Goal: Task Accomplishment & Management: Use online tool/utility

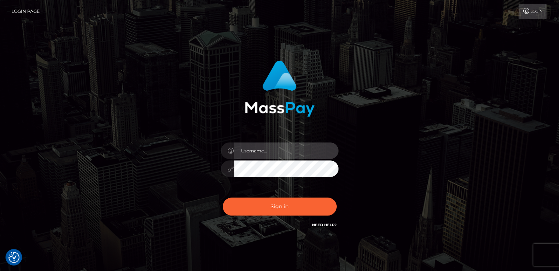
type input "catalinad"
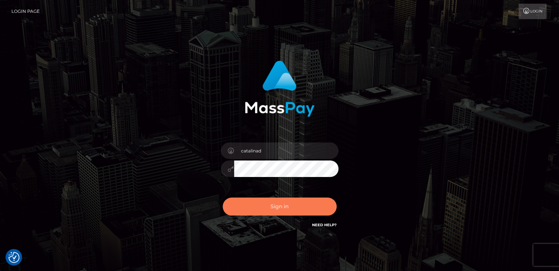
click at [271, 208] on button "Sign in" at bounding box center [280, 207] width 114 height 18
type input "catalinad"
click at [277, 209] on button "Sign in" at bounding box center [280, 207] width 114 height 18
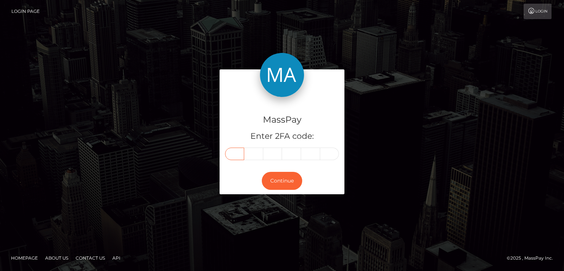
click at [234, 156] on input "text" at bounding box center [234, 154] width 19 height 12
type input "8"
type input "5"
type input "7"
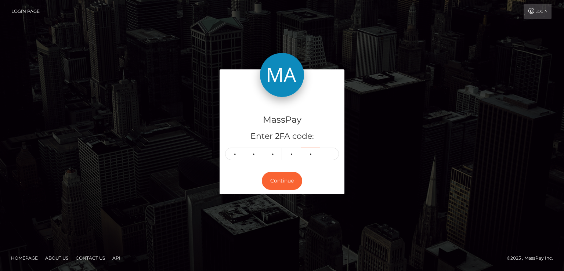
type input "5"
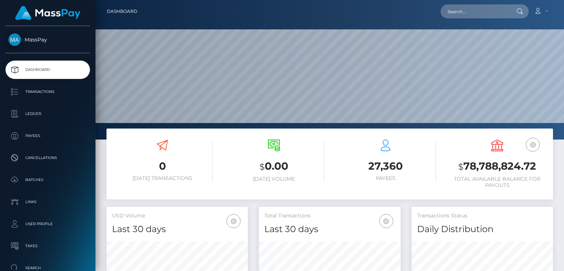
scroll to position [130, 141]
click at [463, 15] on input "text" at bounding box center [475, 11] width 69 height 14
paste input "MSP5a42e1e6d81087c"
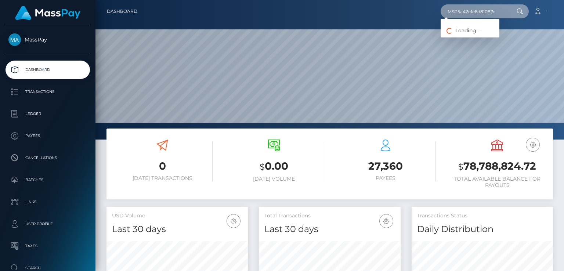
type input "MSP5a42e1e6d81087c"
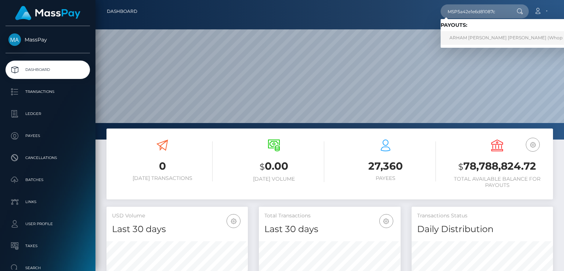
click at [481, 40] on link "ARHAM IMRAN Imran (Whop Inc - )" at bounding box center [513, 38] width 144 height 14
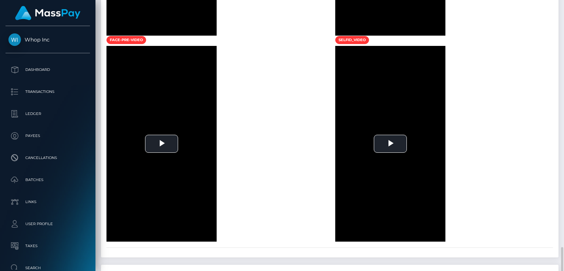
scroll to position [992, 0]
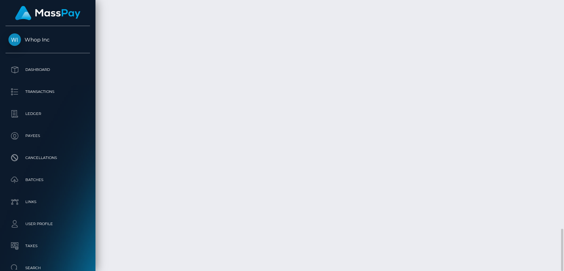
drag, startPoint x: 260, startPoint y: 194, endPoint x: 371, endPoint y: 190, distance: 110.6
copy td "MSP5a42e1e6d81087c / pout_l4uyi9tn1XbpS /"
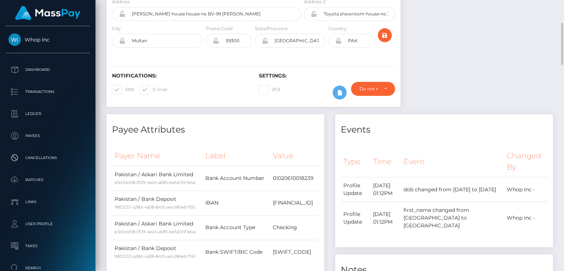
scroll to position [0, 0]
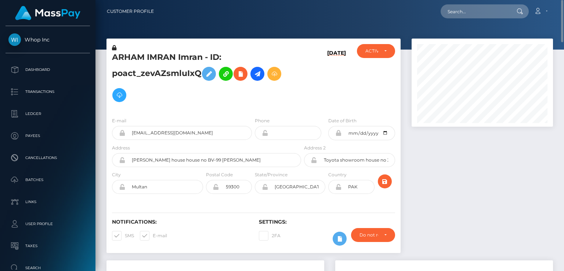
click at [171, 58] on h5 "ARHAM IMRAN Imran - ID: poact_zevAZsmluIxQ" at bounding box center [204, 79] width 185 height 54
click at [170, 58] on h5 "ARHAM IMRAN Imran - ID: poact_zevAZsmluIxQ" at bounding box center [204, 79] width 185 height 54
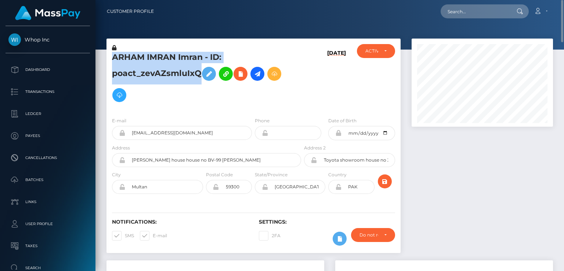
copy h5 "ARHAM IMRAN Imran - ID: poact_zevAZsmluIxQ"
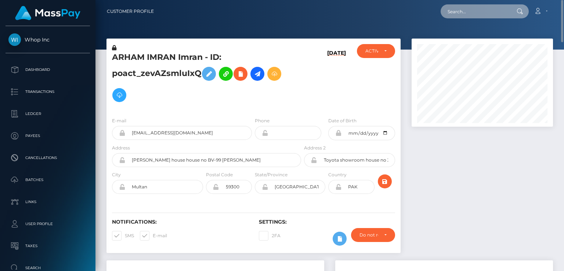
click at [482, 12] on input "text" at bounding box center [475, 11] width 69 height 14
paste input "[PERSON_NAME][EMAIL_ADDRESS][DOMAIN_NAME]"
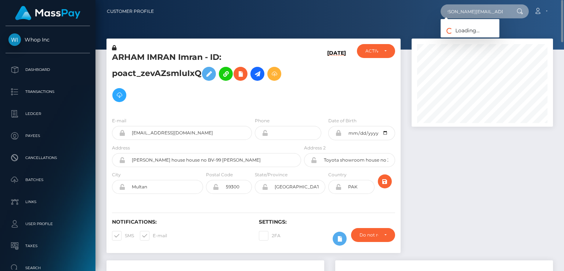
type input "[PERSON_NAME][EMAIL_ADDRESS][DOMAIN_NAME]"
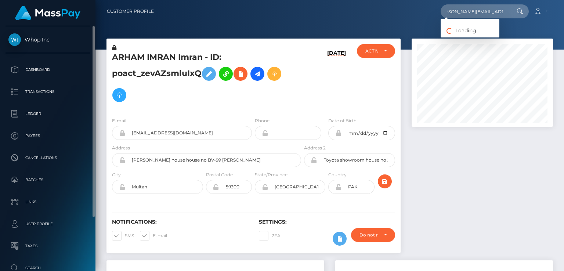
scroll to position [0, 0]
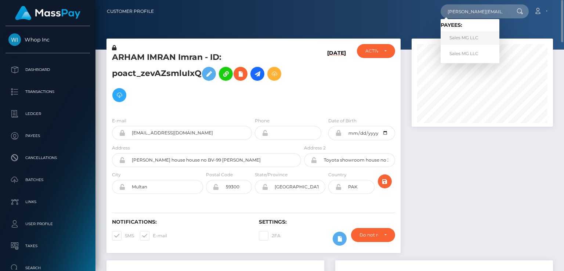
drag, startPoint x: 465, startPoint y: 40, endPoint x: 439, endPoint y: 43, distance: 25.9
click at [465, 40] on link "Sales MG LLC" at bounding box center [470, 38] width 59 height 14
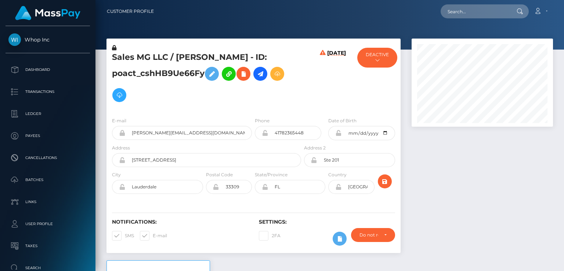
scroll to position [88, 141]
click at [187, 54] on h5 "Sales MG LLC / MAX GMOSER - ID: poact_cshHB9Ue66Fy" at bounding box center [204, 79] width 185 height 54
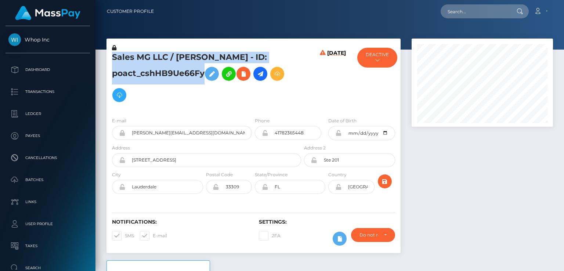
click at [187, 54] on h5 "Sales MG LLC / MAX GMOSER - ID: poact_cshHB9Ue66Fy" at bounding box center [204, 79] width 185 height 54
copy h5 "Sales MG LLC / MAX GMOSER - ID: poact_cshHB9Ue66Fy"
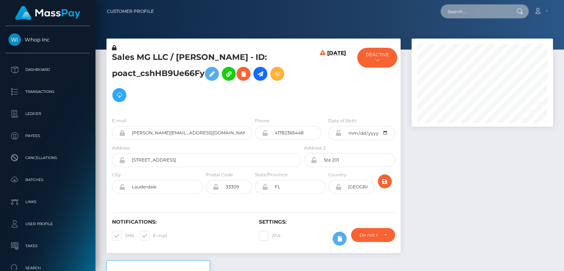
paste input "280442"
type input "280442"
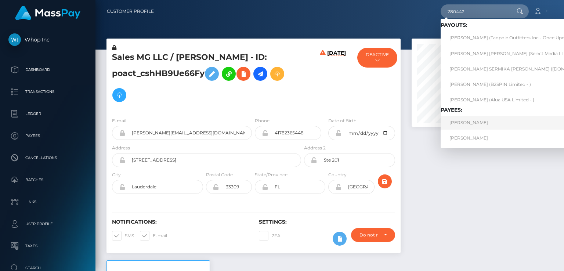
click at [476, 123] on link "Andrei Udrescu" at bounding box center [538, 123] width 194 height 14
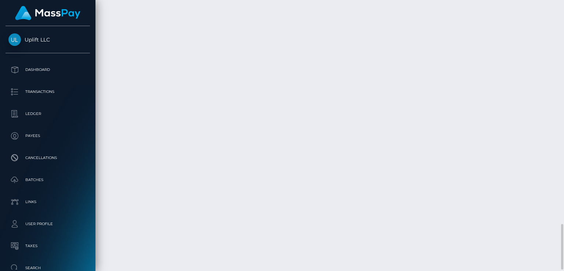
scroll to position [88, 141]
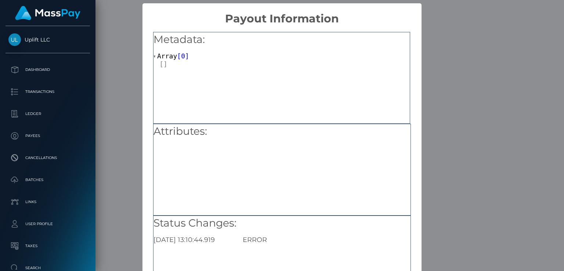
click at [134, 236] on div "× Payout Information Metadata: Array [ 0 ] Attributes: Status Changes: 2025-07-…" at bounding box center [282, 135] width 564 height 271
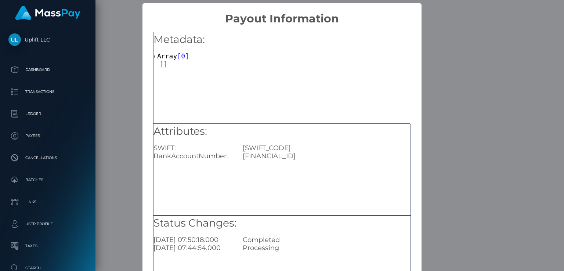
click at [118, 230] on div "× Payout Information Metadata: Array [ 0 ] Attributes: SWIFT: REVOLT21XXX BankA…" at bounding box center [282, 135] width 564 height 271
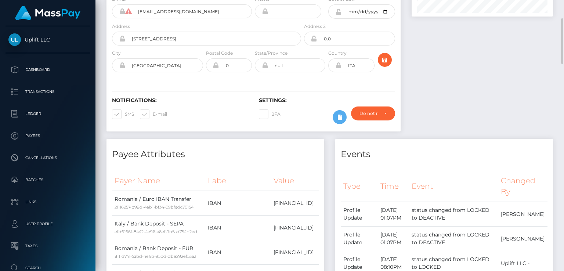
scroll to position [0, 0]
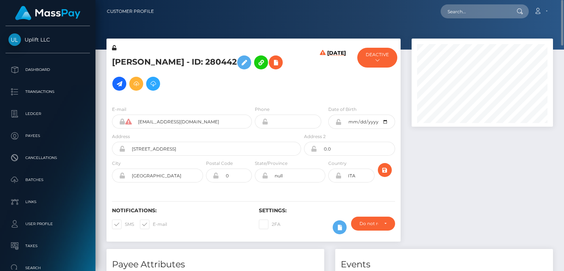
click at [170, 63] on h5 "Andrei Udrescu - ID: 280442" at bounding box center [204, 73] width 185 height 43
click at [169, 63] on h5 "Andrei Udrescu - ID: 280442" at bounding box center [204, 73] width 185 height 43
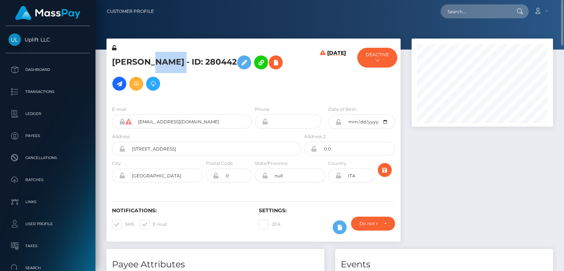
copy h5 "Andrei Udrescu - ID: 280442"
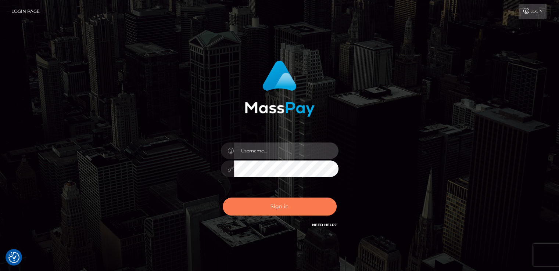
type input "catalinad"
click at [280, 206] on button "Sign in" at bounding box center [280, 207] width 114 height 18
type input "catalinad"
click at [284, 205] on button "Sign in" at bounding box center [280, 207] width 114 height 18
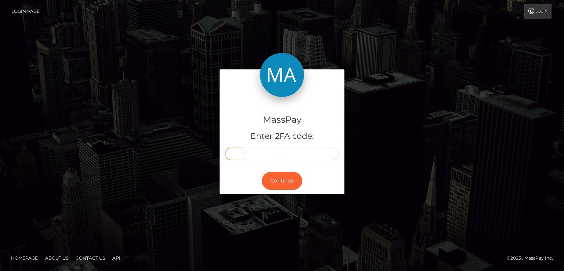
click at [238, 154] on input "text" at bounding box center [234, 154] width 19 height 12
type input "7"
type input "1"
type input "3"
type input "4"
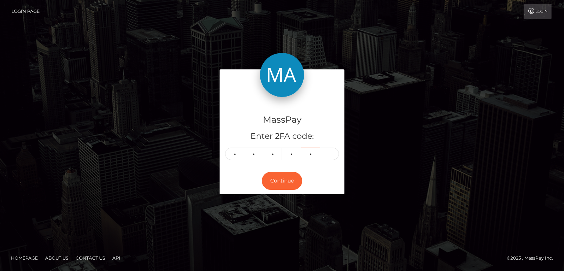
type input "3"
type input "8"
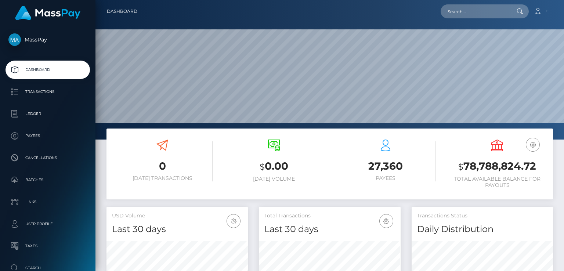
scroll to position [130, 141]
click at [468, 17] on input "text" at bounding box center [475, 11] width 69 height 14
paste input "poact_94CE9u0u4mnK"
type input "poact_94CE9u0u4mnK"
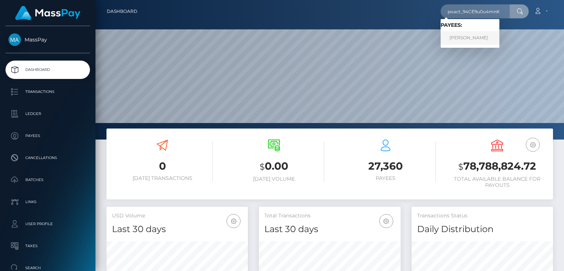
click at [472, 38] on link "mostafa apozina" at bounding box center [470, 38] width 59 height 14
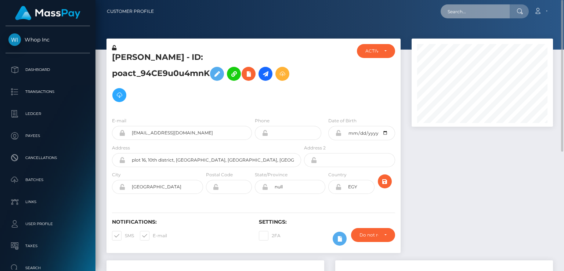
click at [461, 14] on input "text" at bounding box center [475, 11] width 69 height 14
paste input "poact_d2eKoTbzPy8j"
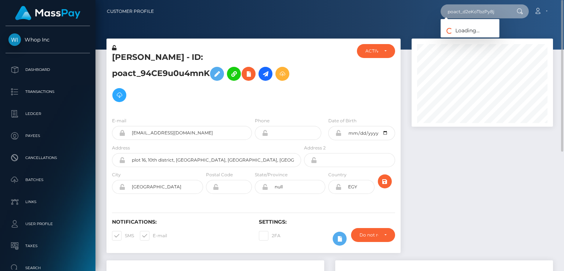
type input "poact_d2eKoTbzPy8j"
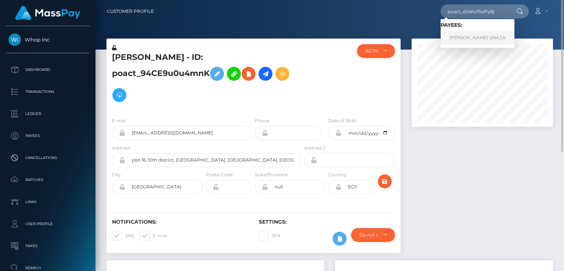
click at [478, 39] on link "[PERSON_NAME] UNAZA" at bounding box center [478, 38] width 74 height 14
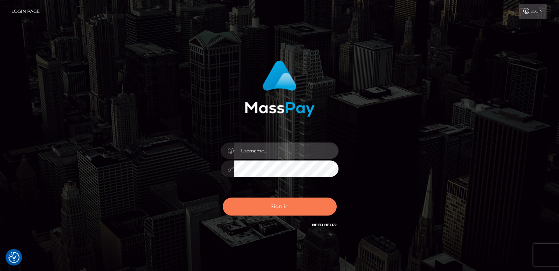
type input "catalinad"
click at [279, 210] on button "Sign in" at bounding box center [280, 207] width 114 height 18
type input "catalinad"
click at [288, 204] on button "Sign in" at bounding box center [280, 207] width 114 height 18
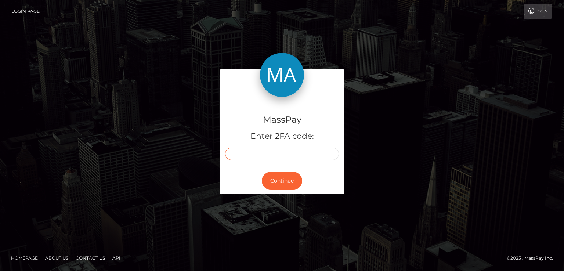
click at [236, 154] on input "text" at bounding box center [234, 154] width 19 height 12
type input "2"
type input "4"
type input "0"
type input "5"
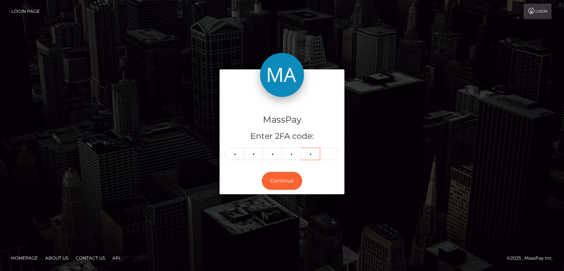
type input "0"
type input "6"
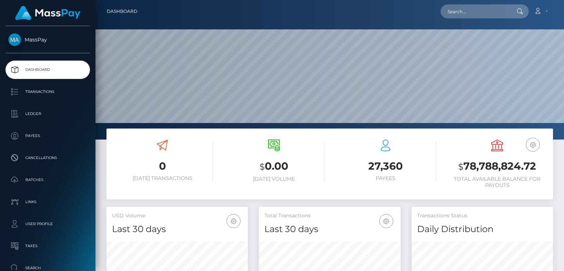
scroll to position [130, 141]
click at [473, 8] on input "text" at bounding box center [475, 11] width 69 height 14
paste input "poact_4f0gKshkvVvR"
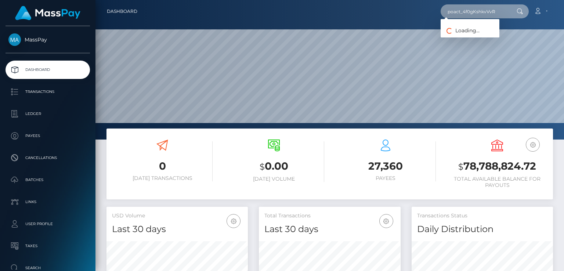
type input "poact_4f0gKshkvVvR"
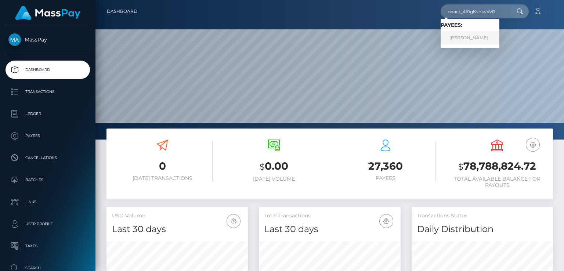
click at [477, 42] on link "YOUSSEF BOUKILI" at bounding box center [470, 38] width 59 height 14
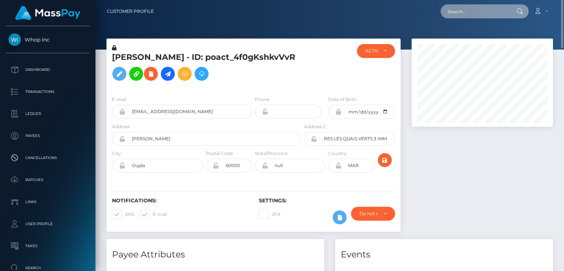
paste input "poact_wd4sjICR2Ckf"
type input "poact_wd4sjICR2Ckf"
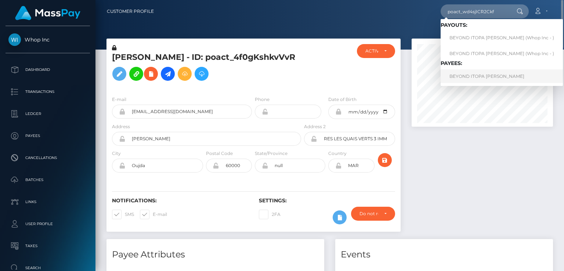
click at [464, 76] on link "BEYOND ITOPA ALONGE" at bounding box center [502, 76] width 122 height 14
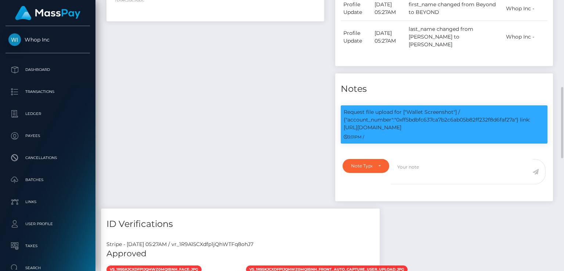
scroll to position [88, 141]
click at [429, 131] on p "Request file upload for ["Wallet Screenshot"] / {"account_number":"0xff5bdbfc63…" at bounding box center [444, 119] width 201 height 23
copy p "0xff5bdbfc637ca7b2c6ab05b82ff232f8d6faf27a"
drag, startPoint x: 345, startPoint y: 141, endPoint x: 397, endPoint y: 142, distance: 51.8
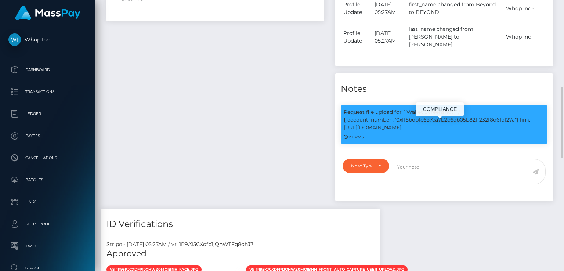
click at [408, 131] on p "Request file upload for ["Wallet Screenshot"] / {"account_number":"0xff5bdbfc63…" at bounding box center [444, 119] width 201 height 23
copy p "https://l.maspay.io/kgH5L"
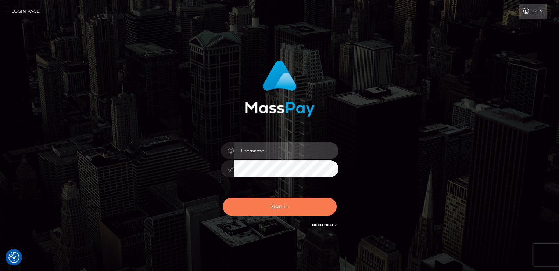
type input "catalinad"
click at [269, 212] on button "Sign in" at bounding box center [280, 207] width 114 height 18
type input "catalinad"
click at [278, 210] on button "Sign in" at bounding box center [280, 207] width 114 height 18
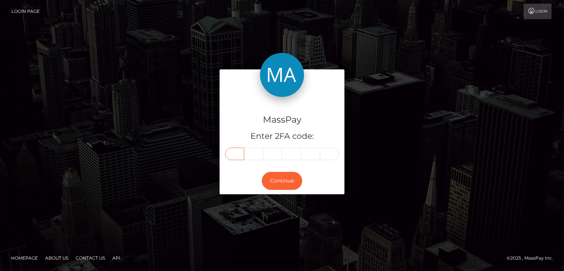
click at [238, 155] on input "text" at bounding box center [234, 154] width 19 height 12
type input "6"
type input "1"
type input "0"
type input "5"
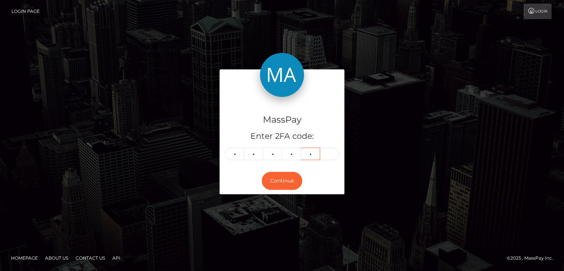
type input "4"
type input "2"
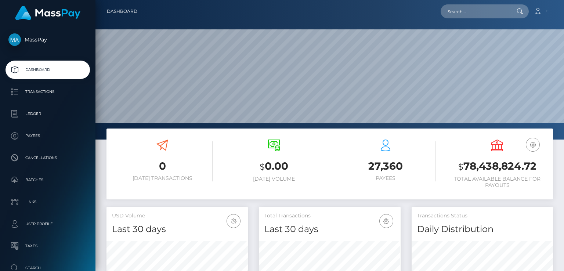
scroll to position [130, 141]
paste input "poact_94CE9u0u4mnK"
type input "poact_94CE9u0u4mnK"
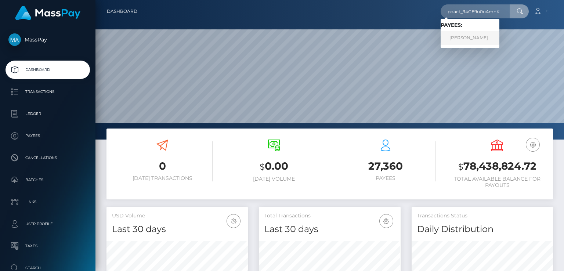
click at [461, 42] on link "mostafa apozina" at bounding box center [470, 38] width 59 height 14
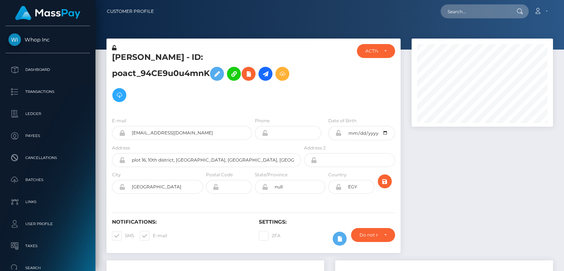
scroll to position [88, 141]
click at [253, 73] on icon at bounding box center [248, 73] width 9 height 9
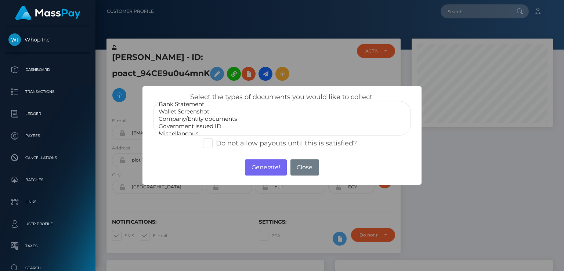
scroll to position [15, 0]
select select "Government issued ID"
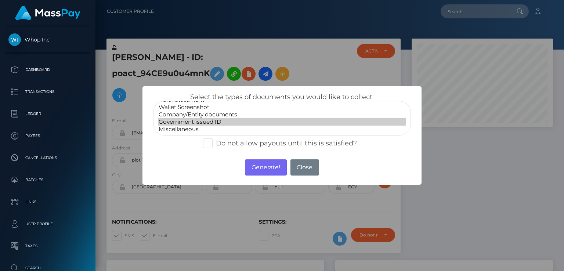
click at [194, 121] on option "Government issued ID" at bounding box center [282, 121] width 248 height 7
click at [263, 168] on button "Generate!" at bounding box center [266, 167] width 42 height 16
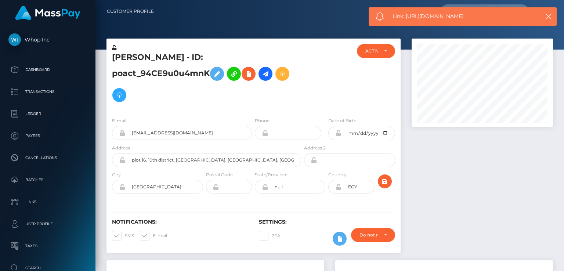
click at [436, 11] on div "Link: [URL][DOMAIN_NAME]" at bounding box center [463, 16] width 188 height 18
click at [433, 18] on span "Link: [URL][DOMAIN_NAME]" at bounding box center [463, 16] width 140 height 8
copy span "Link: https://l.maspay.io/HgJsa"
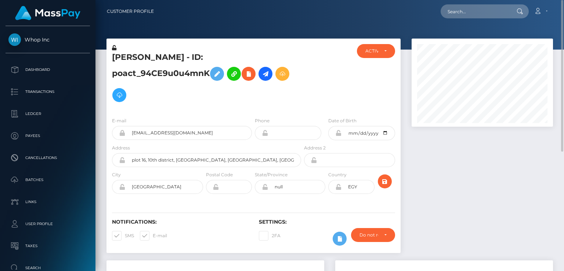
click at [178, 64] on h5 "mostafa apozina - ID: poact_94CE9u0u4mnK" at bounding box center [204, 79] width 185 height 54
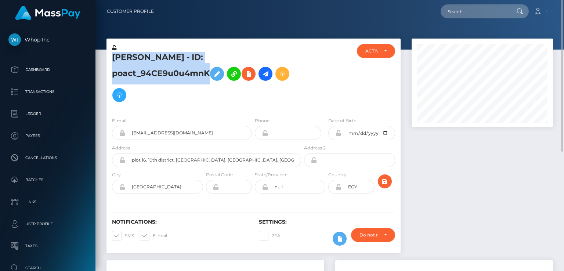
click at [178, 64] on h5 "mostafa apozina - ID: poact_94CE9u0u4mnK" at bounding box center [204, 79] width 185 height 54
copy h5 "mostafa apozina - ID: poact_94CE9u0u4mnK"
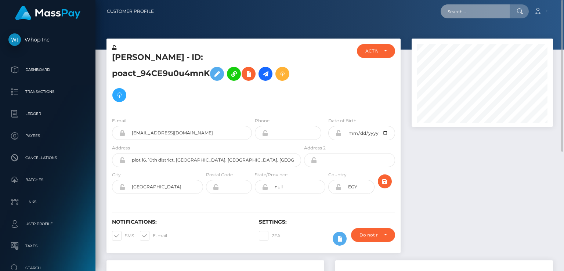
click at [476, 10] on input "text" at bounding box center [475, 11] width 69 height 14
paste input "poact_d2eKoTbzPy8j"
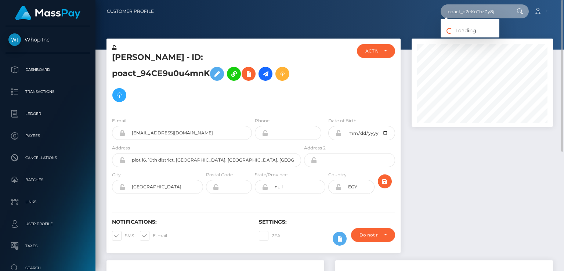
type input "poact_d2eKoTbzPy8j"
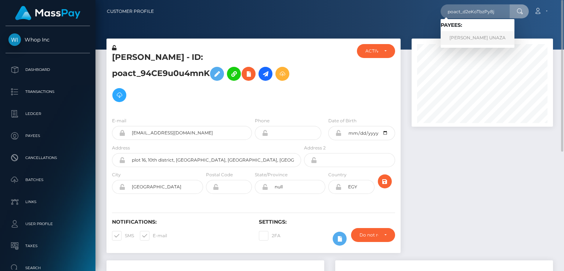
click at [467, 37] on link "ARBEN UNAZA" at bounding box center [478, 38] width 74 height 14
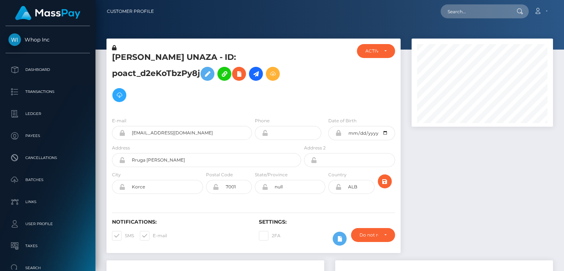
scroll to position [88, 141]
click at [192, 55] on h5 "[PERSON_NAME] UNAZA - ID: poact_d2eKoTbzPy8j" at bounding box center [204, 79] width 185 height 54
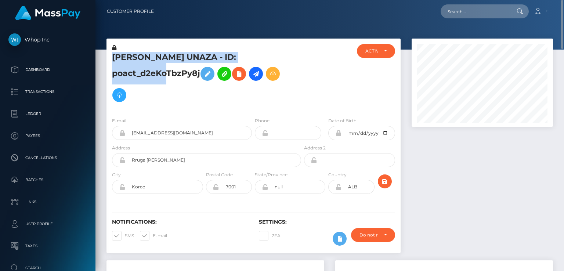
click at [192, 55] on h5 "[PERSON_NAME] UNAZA - ID: poact_d2eKoTbzPy8j" at bounding box center [204, 79] width 185 height 54
copy h5 "[PERSON_NAME] UNAZA - ID: poact_d2eKoTbzPy8j"
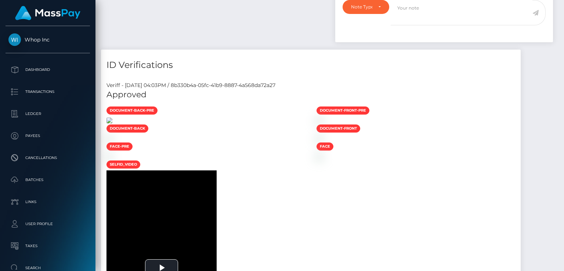
scroll to position [0, 0]
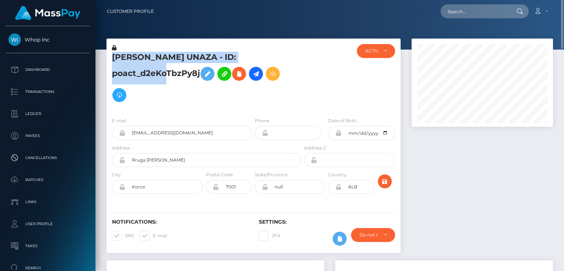
copy h5 "[PERSON_NAME] UNAZA - ID: poact_d2eKoTbzPy8j"
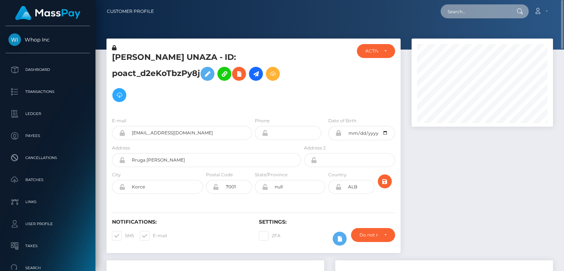
paste input "poact_4f0gKshkvVvR"
type input "poact_4f0gKshkvVvR"
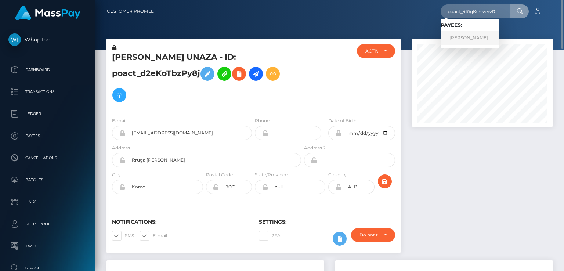
click at [469, 36] on link "[PERSON_NAME]" at bounding box center [470, 38] width 59 height 14
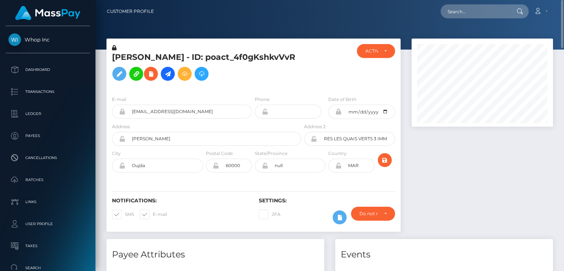
click at [150, 60] on h5 "[PERSON_NAME] - ID: poact_4f0gKshkvVvR" at bounding box center [204, 68] width 185 height 33
click at [150, 60] on h5 "YOUSSEF BOUKILI - ID: poact_4f0gKshkvVvR" at bounding box center [204, 68] width 185 height 33
copy h5 "YOUSSEF BOUKILI - ID: poact_4f0gKshkvVvR"
click at [469, 14] on input "text" at bounding box center [475, 11] width 69 height 14
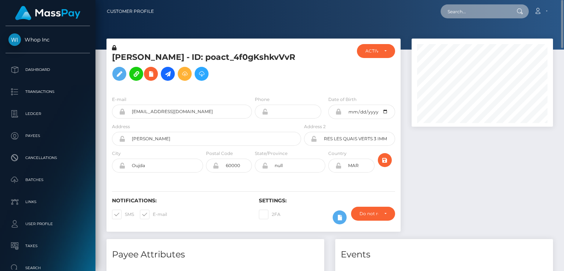
paste input "[EMAIL_ADDRESS][DOMAIN_NAME]"
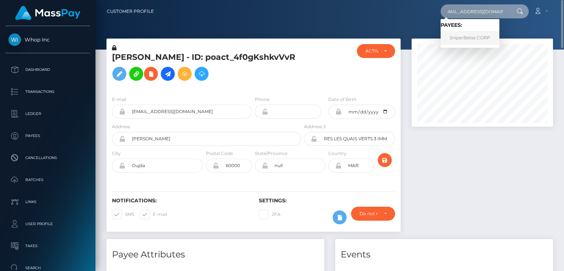
type input "[EMAIL_ADDRESS][DOMAIN_NAME]"
click at [462, 42] on link "SniperBetss CORP" at bounding box center [470, 38] width 59 height 14
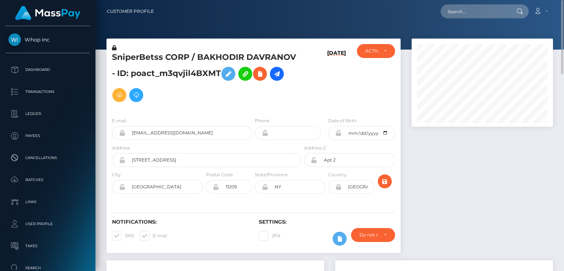
click at [151, 59] on h5 "SniperBetss CORP / BAKHODIR DAVRANOV - ID: poact_m3qvjil4BXMT" at bounding box center [204, 79] width 185 height 54
copy h5 "SniperBetss CORP / BAKHODIR DAVRANOV - ID: poact_m3qvjil4BXMT"
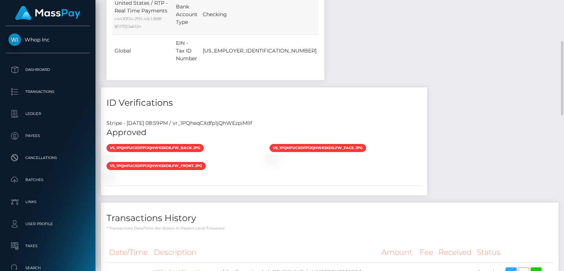
scroll to position [441, 0]
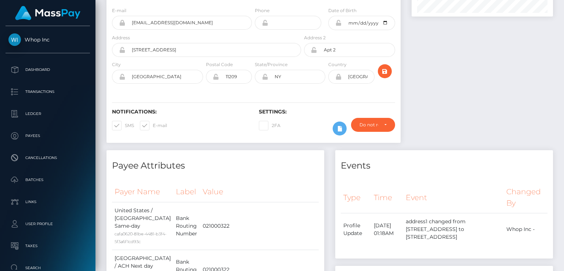
scroll to position [0, 0]
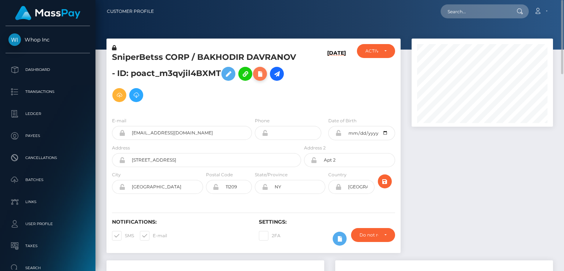
click at [260, 77] on icon at bounding box center [260, 73] width 9 height 9
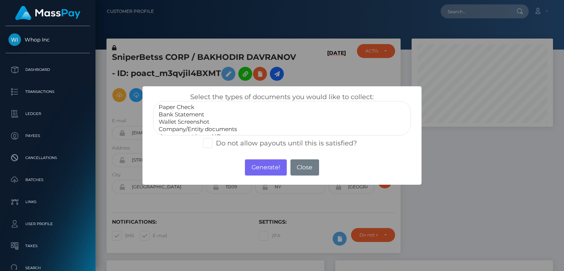
scroll to position [15, 0]
select select "Government issued ID"
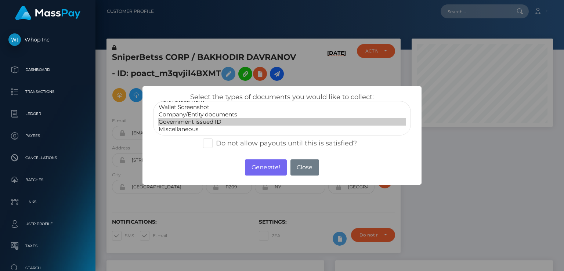
click at [199, 124] on option "Government issued ID" at bounding box center [282, 121] width 248 height 7
click at [266, 166] on button "Generate!" at bounding box center [266, 167] width 42 height 16
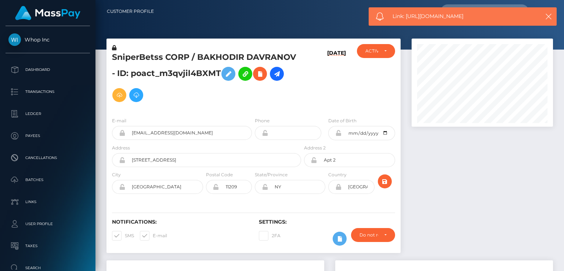
click at [432, 15] on span "Link: https://l.maspay.io/4gJdA" at bounding box center [463, 16] width 140 height 8
copy span "Link: https://l.maspay.io/4gJdA"
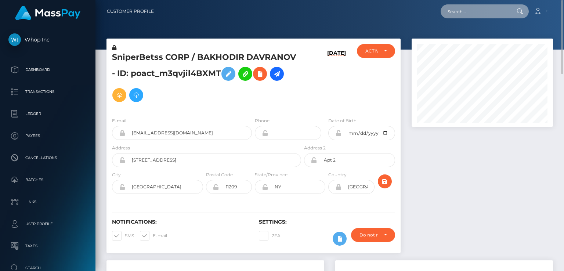
click at [468, 12] on input "text" at bounding box center [475, 11] width 69 height 14
paste input "kshitizsingh1688@gmail.com"
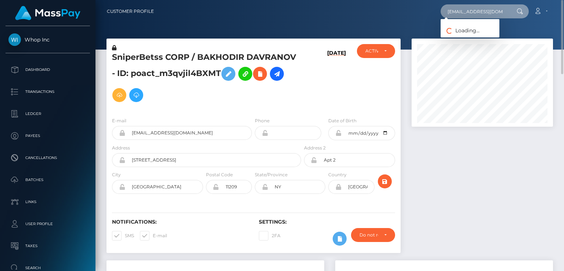
scroll to position [0, 10]
type input "kshitizsingh1688@gmail.com"
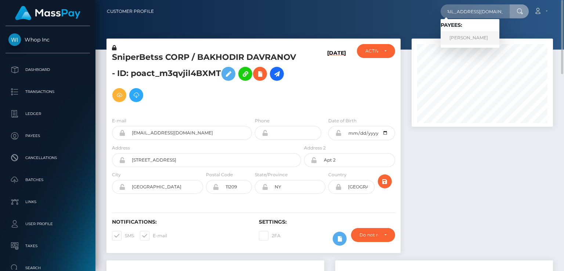
click at [467, 36] on link "Kshitiz Singh" at bounding box center [470, 38] width 59 height 14
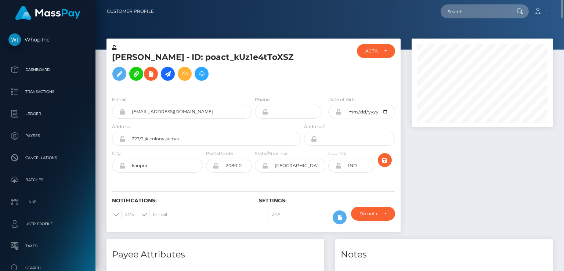
click at [175, 62] on h5 "Kshitiz Singh - ID: poact_kUz1e4tToXSZ" at bounding box center [204, 68] width 185 height 33
copy h5 "Kshitiz Singh - ID: poact_kUz1e4tToXSZ"
click at [457, 15] on input "text" at bounding box center [475, 11] width 69 height 14
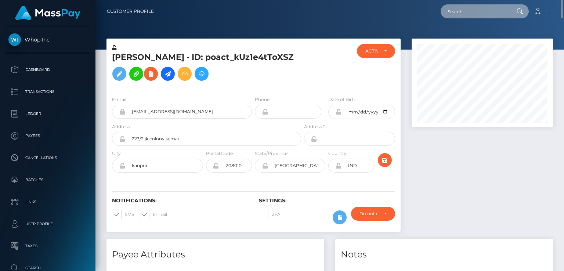
paste input "mistrix480@gmail.com"
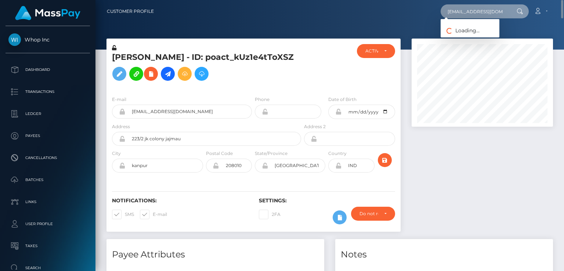
type input "mistrix480@gmail.com"
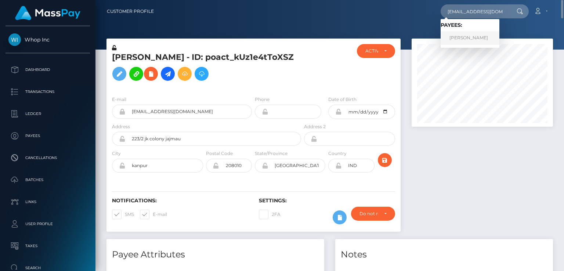
click at [472, 43] on link "VIDHA DEVI" at bounding box center [470, 38] width 59 height 14
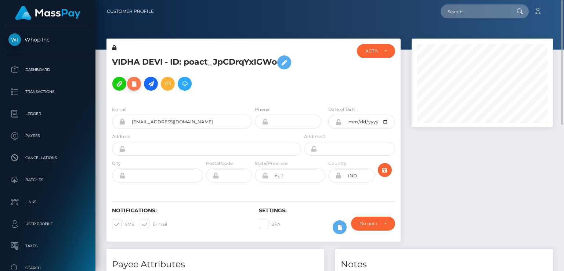
click at [136, 83] on icon at bounding box center [134, 83] width 9 height 9
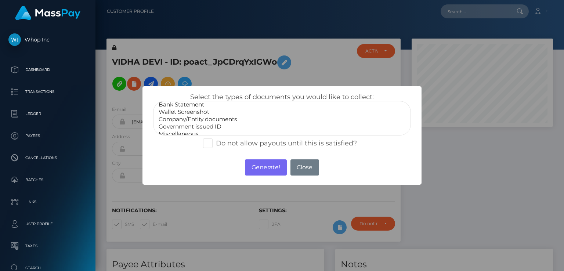
scroll to position [15, 0]
select select "Government issued ID"
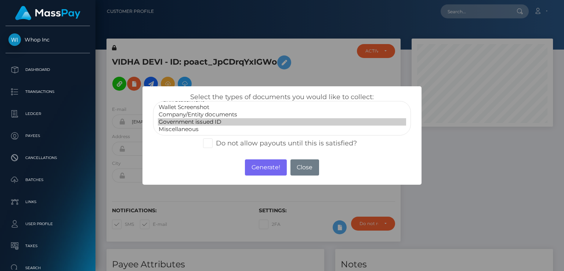
click at [220, 121] on option "Government issued ID" at bounding box center [282, 121] width 248 height 7
click at [262, 168] on button "Generate!" at bounding box center [266, 167] width 42 height 16
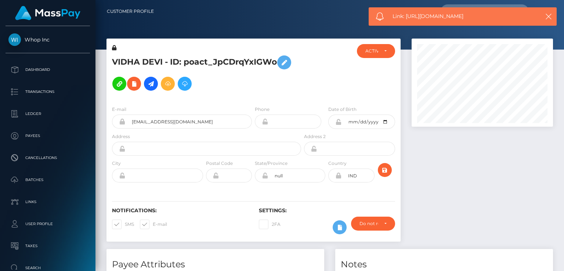
click at [429, 16] on span "Link: https://l.maspay.io/XgJfL" at bounding box center [463, 16] width 140 height 8
copy span "Link: https://l.maspay.io/XgJfL"
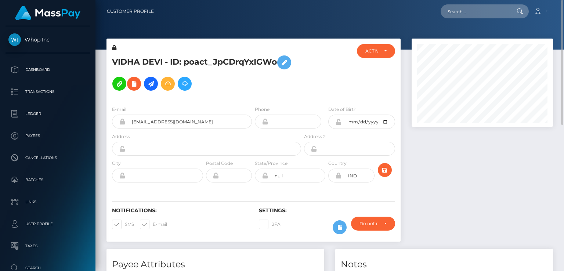
click at [209, 64] on h5 "VIDHA DEVI - ID: poact_JpCDrqYxIGWo" at bounding box center [204, 73] width 185 height 43
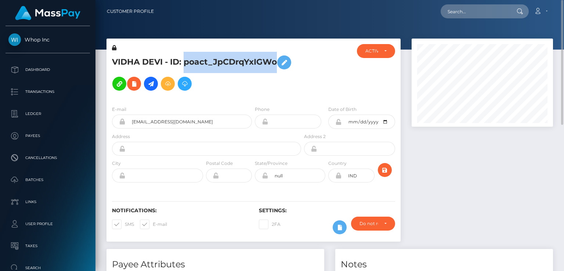
click at [209, 64] on h5 "VIDHA DEVI - ID: poact_JpCDrqYxIGWo" at bounding box center [204, 73] width 185 height 43
copy h5 "VIDHA DEVI - ID: poact_JpCDrqYxIGWo"
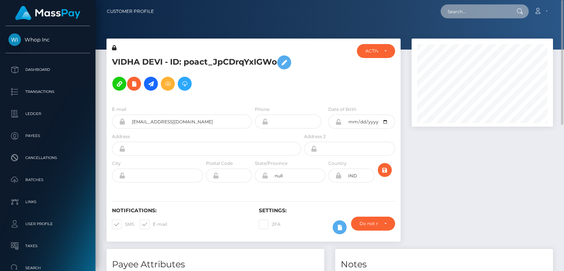
click at [454, 15] on input "text" at bounding box center [475, 11] width 69 height 14
paste input "kshitizsingh1688@gmail.com"
type input "kshitizsingh1688@gmail.com"
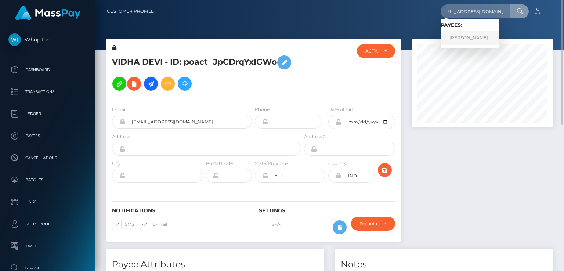
scroll to position [0, 0]
click at [464, 41] on link "Kshitiz Singh" at bounding box center [470, 38] width 59 height 14
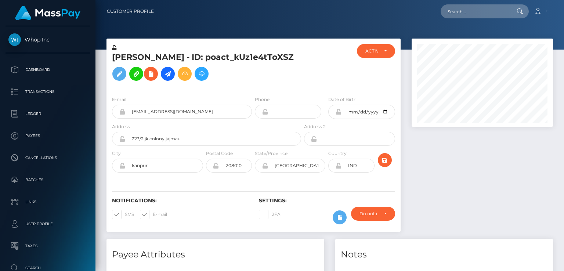
scroll to position [88, 141]
click at [458, 12] on input "text" at bounding box center [475, 11] width 69 height 14
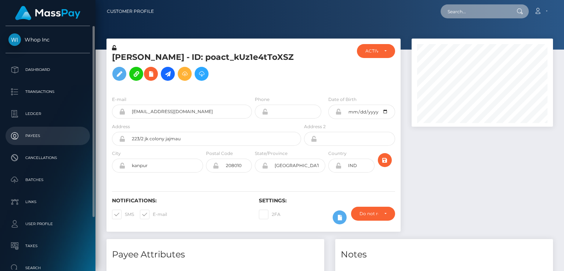
paste input "[EMAIL_ADDRESS][DOMAIN_NAME]"
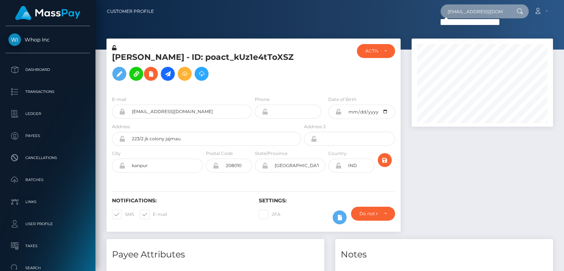
scroll to position [0, 9]
drag, startPoint x: 460, startPoint y: 11, endPoint x: 512, endPoint y: 8, distance: 52.2
click at [512, 8] on div "[EMAIL_ADDRESS][DOMAIN_NAME] Loading... Loading..." at bounding box center [485, 11] width 88 height 14
paste input "cave6060"
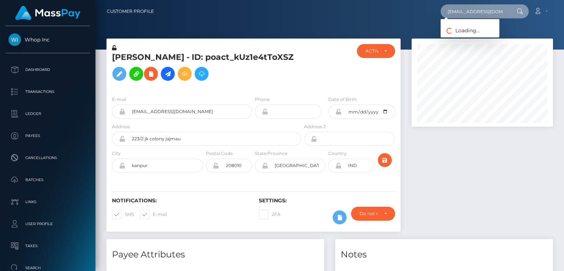
type input "[EMAIL_ADDRESS][DOMAIN_NAME]"
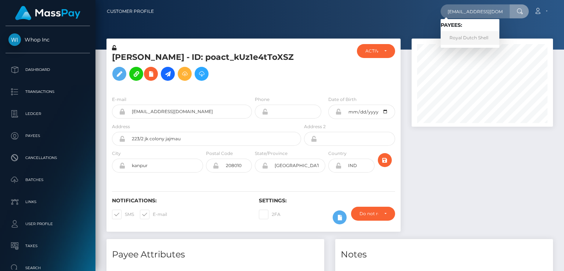
click at [462, 38] on link "Royal Dutch Shell" at bounding box center [470, 38] width 59 height 14
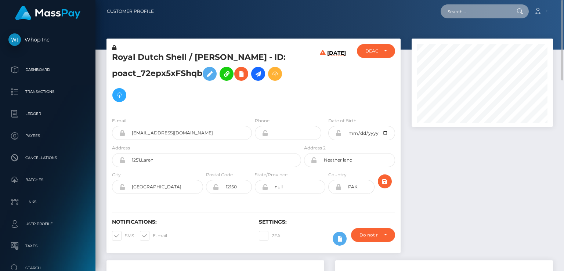
paste input "[EMAIL_ADDRESS][DOMAIN_NAME]"
type input "[EMAIL_ADDRESS][DOMAIN_NAME]"
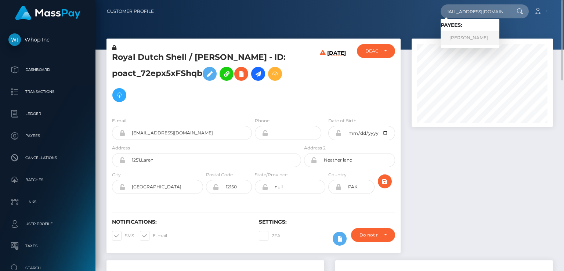
scroll to position [0, 0]
click at [467, 36] on link "[PERSON_NAME]" at bounding box center [470, 38] width 59 height 14
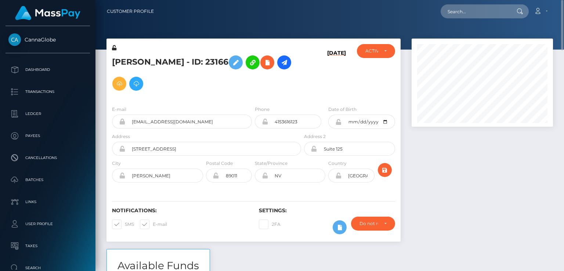
click at [166, 59] on h5 "[PERSON_NAME] - ID: 23166" at bounding box center [204, 73] width 185 height 43
click at [166, 59] on h5 "Whitney Johns - ID: 23166" at bounding box center [204, 73] width 185 height 43
copy h5 "Whitney Johns - ID: 23166"
click at [480, 16] on input "text" at bounding box center [475, 11] width 69 height 14
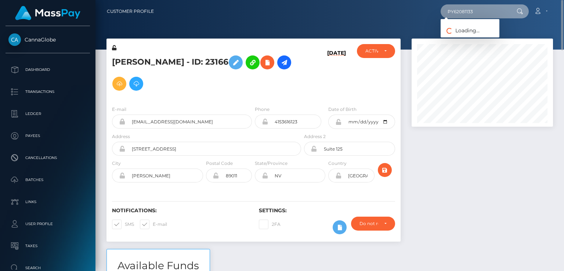
type input "PY62081133"
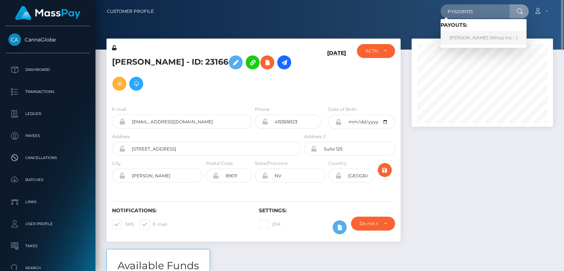
click at [467, 36] on link "[PERSON_NAME] (Whop Inc - )" at bounding box center [484, 38] width 86 height 14
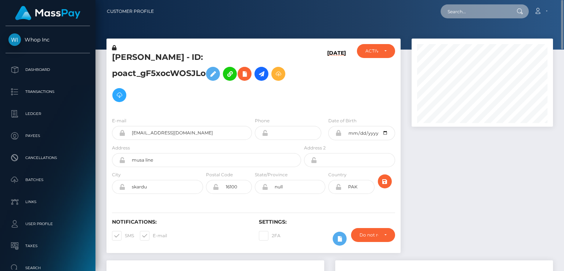
click at [461, 12] on input "text" at bounding box center [475, 11] width 69 height 14
type input "p"
type input "PY62081133"
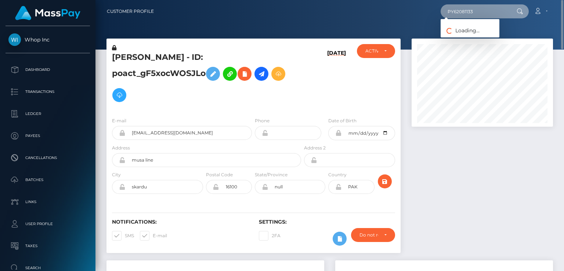
drag, startPoint x: 475, startPoint y: 14, endPoint x: 450, endPoint y: 11, distance: 24.8
click at [450, 11] on input "PY62081133" at bounding box center [475, 11] width 69 height 14
type input "PY62084072"
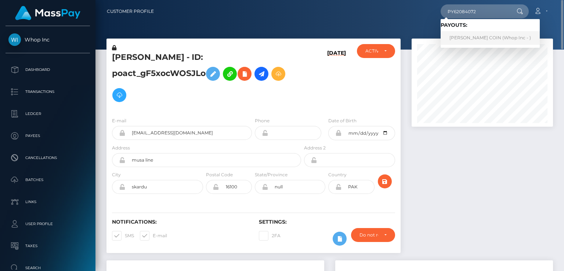
click at [475, 38] on link "OSCAR ONTAÑON COIN (Whop Inc - )" at bounding box center [490, 38] width 99 height 14
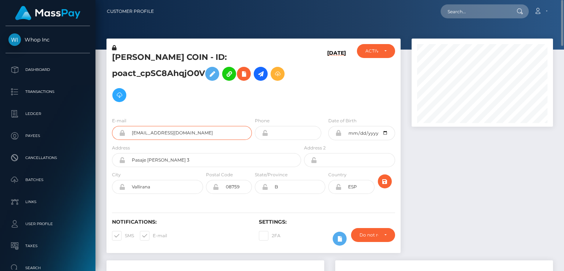
click at [162, 133] on input "santinocripto@gmail.com" at bounding box center [188, 133] width 127 height 14
click at [131, 57] on h5 "OSCAR ONTAÑON COIN - ID: poact_cpSC8AhqjO0V" at bounding box center [204, 79] width 185 height 54
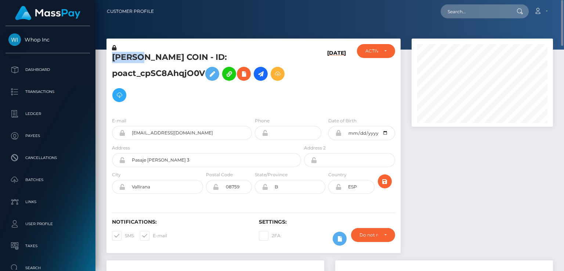
copy h5 "OSCAR"
click at [464, 11] on input "text" at bounding box center [475, 11] width 69 height 14
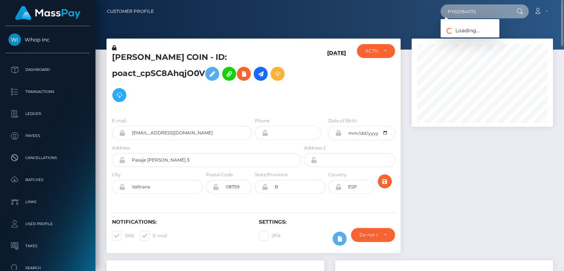
drag, startPoint x: 466, startPoint y: 12, endPoint x: 447, endPoint y: 12, distance: 19.8
click at [447, 12] on input "PY62084072" at bounding box center [475, 11] width 69 height 14
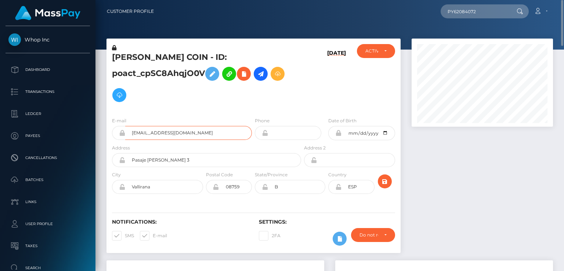
click at [159, 134] on input "santinocripto@gmail.com" at bounding box center [188, 133] width 127 height 14
click at [158, 133] on input "santinocripto@gmail.com" at bounding box center [188, 133] width 127 height 14
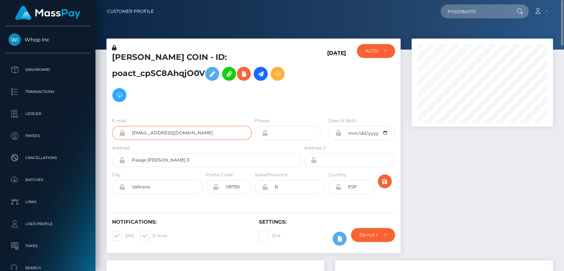
click at [158, 133] on input "santinocripto@gmail.com" at bounding box center [188, 133] width 127 height 14
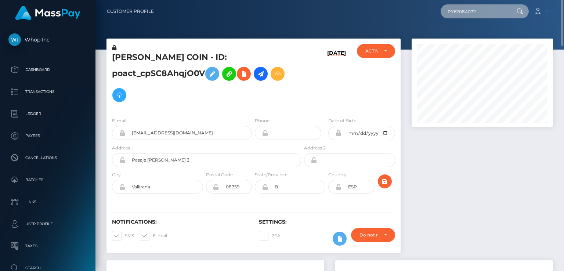
drag, startPoint x: 494, startPoint y: 11, endPoint x: 441, endPoint y: 11, distance: 52.9
click at [441, 11] on div "PY62084072 Loading... Loading... Payouts: OSCAR ONTAÑON COIN (Whop Inc - ) Acco…" at bounding box center [356, 11] width 393 height 15
type input "p"
type input "PY62081133"
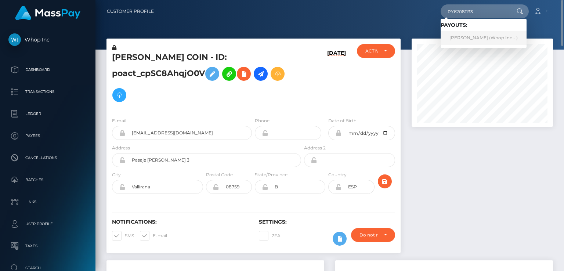
click at [465, 37] on link "SHAIR ALI ali (Whop Inc - )" at bounding box center [484, 38] width 86 height 14
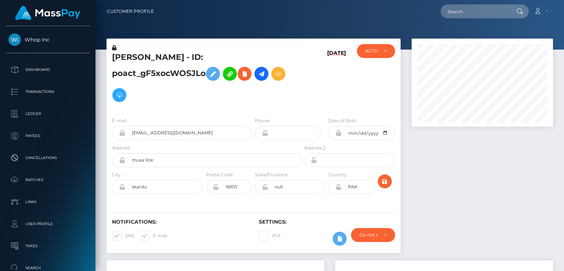
scroll to position [88, 141]
click at [461, 12] on input "text" at bounding box center [475, 11] width 69 height 14
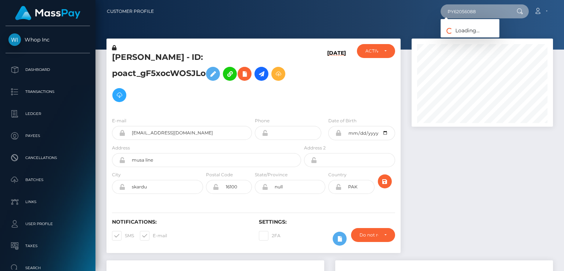
type input "PY62056088"
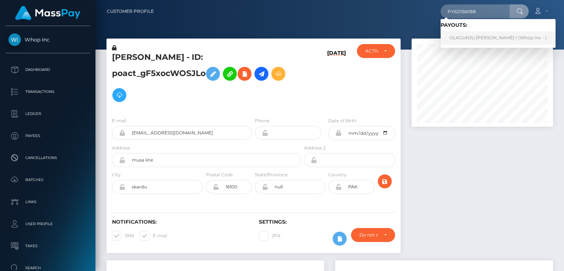
click at [455, 37] on link "OLAGUNJU [PERSON_NAME] I (Whop Inc - )" at bounding box center [498, 38] width 115 height 14
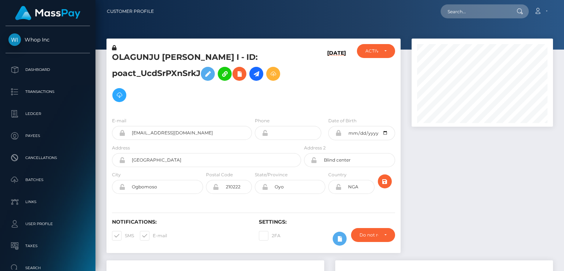
scroll to position [88, 141]
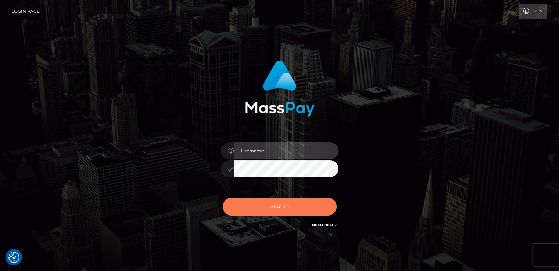
type input "catalinad"
click at [269, 209] on button "Sign in" at bounding box center [280, 207] width 114 height 18
click at [269, 208] on button "Sign in" at bounding box center [280, 207] width 114 height 18
type input "catalinad"
click at [290, 205] on button "Sign in" at bounding box center [280, 207] width 114 height 18
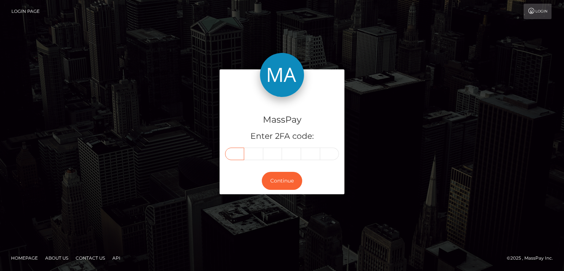
click at [239, 154] on input "text" at bounding box center [234, 154] width 19 height 12
type input "5"
type input "7"
type input "8"
type input "3"
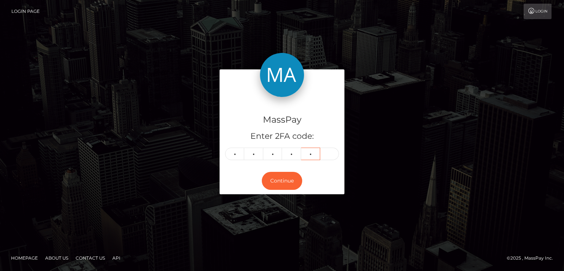
type input "9"
type input "4"
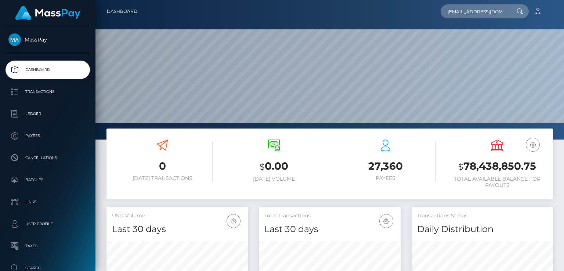
scroll to position [130, 141]
type input "[EMAIL_ADDRESS][DOMAIN_NAME]"
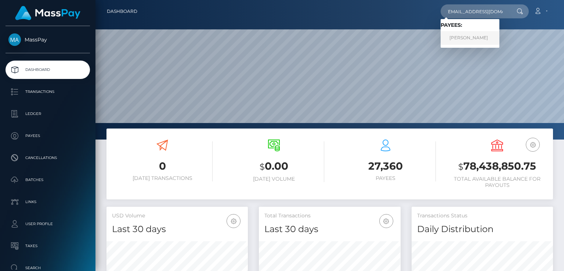
scroll to position [0, 0]
click at [462, 35] on link "[PERSON_NAME]" at bounding box center [470, 38] width 59 height 14
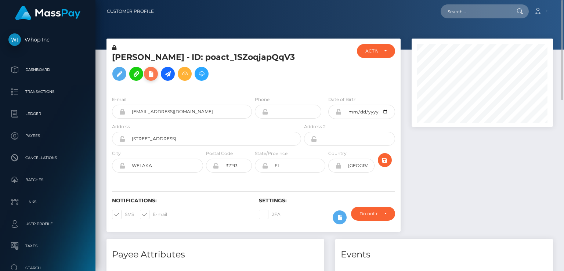
click at [155, 75] on icon at bounding box center [151, 73] width 9 height 9
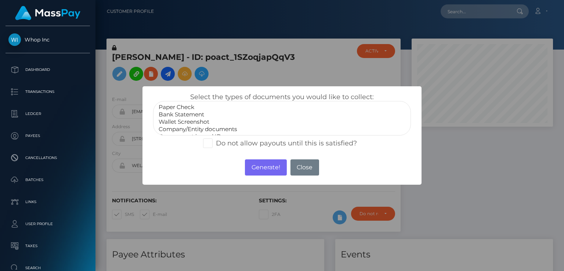
scroll to position [15, 0]
select select "Government issued ID"
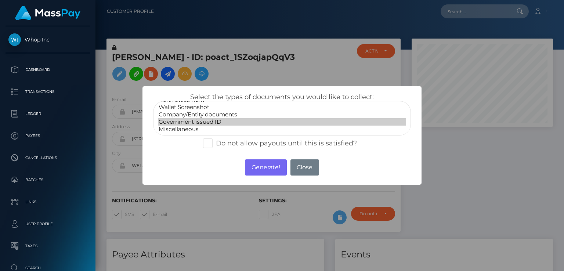
click at [206, 125] on option "Government issued ID" at bounding box center [282, 121] width 248 height 7
click at [265, 171] on button "Generate!" at bounding box center [266, 167] width 42 height 16
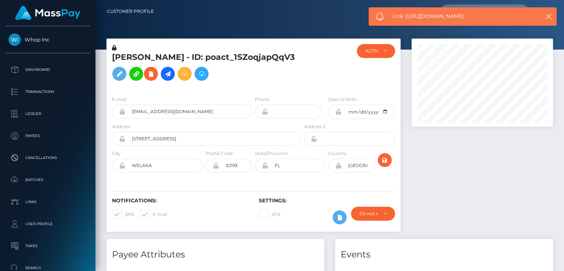
click at [437, 13] on span "Link: https://l.maspay.io/CgJgW" at bounding box center [463, 16] width 140 height 8
copy span "Link: https://l.maspay.io/CgJgW"
click at [176, 61] on h5 "KRYSTAL NIZEL PELEHACH - ID: poact_1SZoqjapQqV3" at bounding box center [204, 68] width 185 height 33
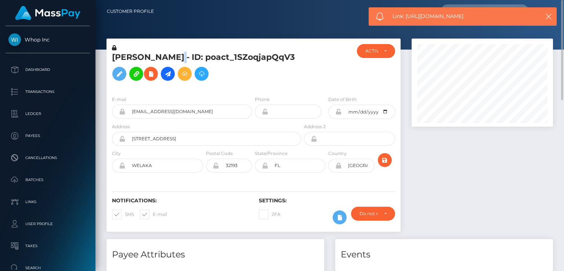
click at [176, 61] on h5 "KRYSTAL NIZEL PELEHACH - ID: poact_1SZoqjapQqV3" at bounding box center [204, 68] width 185 height 33
copy h5 "KRYSTAL NIZEL PELEHACH - ID: poact_1SZoqjapQqV3"
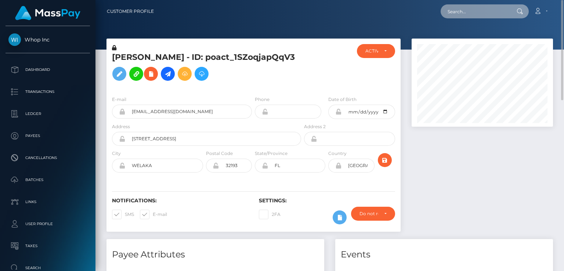
paste input "MSP415b7552b6f6e0b"
type input "MSP415b7552b6f6e0b"
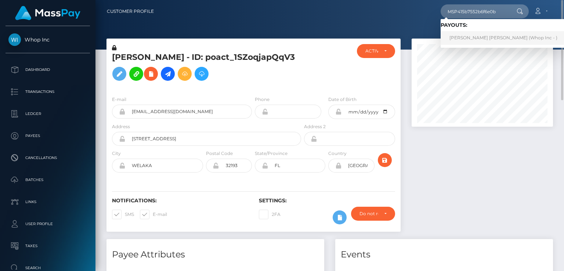
click at [462, 40] on link "AMAN NASIR Nasir (Whop Inc - )" at bounding box center [504, 38] width 126 height 14
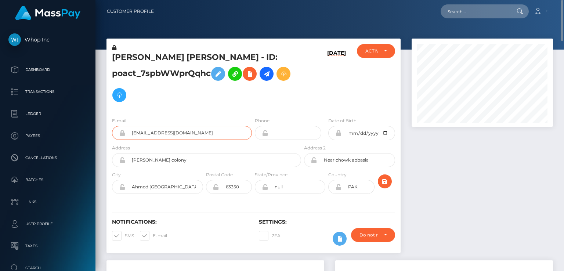
click at [180, 130] on input "[EMAIL_ADDRESS][DOMAIN_NAME]" at bounding box center [188, 133] width 127 height 14
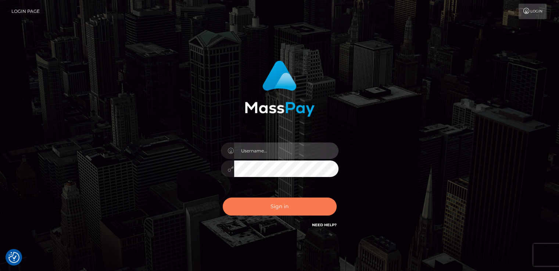
type input "catalinad"
click at [284, 203] on button "Sign in" at bounding box center [280, 207] width 114 height 18
type input "catalinad"
click at [284, 203] on button "Sign in" at bounding box center [280, 207] width 114 height 18
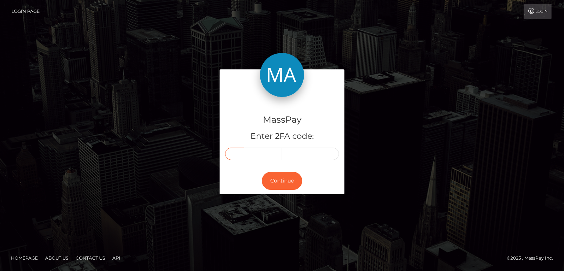
click at [237, 156] on input "text" at bounding box center [234, 154] width 19 height 12
type input "7"
type input "6"
type input "7"
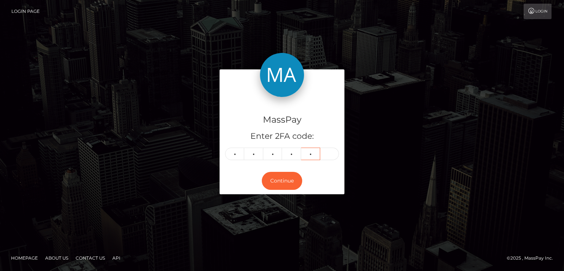
type input "2"
type input "6"
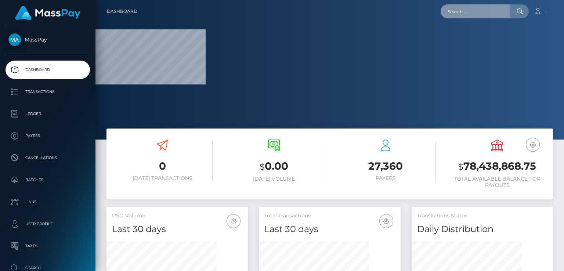
click at [459, 11] on input "text" at bounding box center [475, 11] width 69 height 14
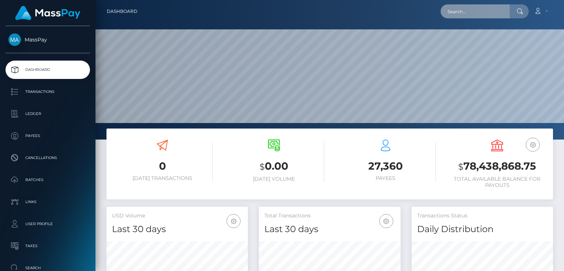
scroll to position [130, 141]
paste input "[EMAIL_ADDRESS][DOMAIN_NAME]"
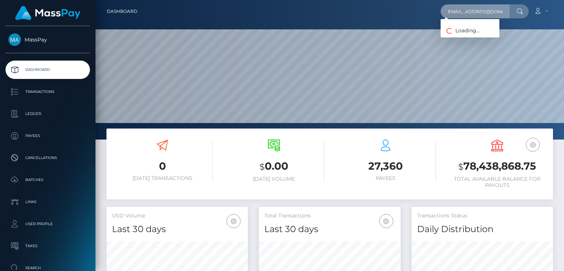
type input "[EMAIL_ADDRESS][DOMAIN_NAME]"
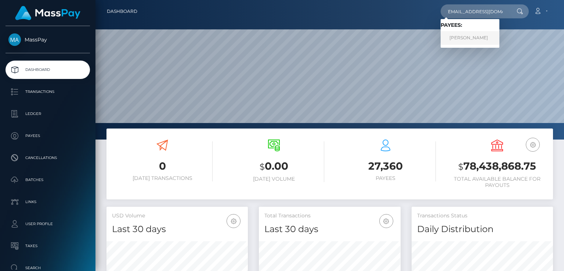
scroll to position [0, 0]
click at [462, 42] on link "[PERSON_NAME]" at bounding box center [470, 38] width 59 height 14
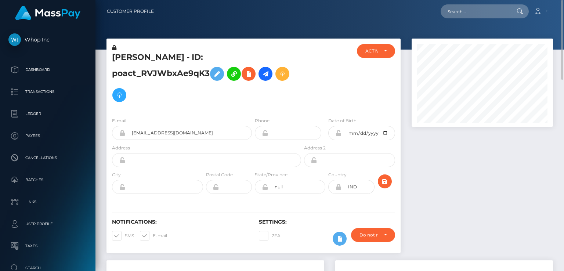
click at [183, 58] on h5 "[PERSON_NAME] - ID: poact_RVJWbxAe9qK3" at bounding box center [204, 79] width 185 height 54
click at [183, 58] on h5 "SALMAN KHAN - ID: poact_RVJWbxAe9qK3" at bounding box center [204, 79] width 185 height 54
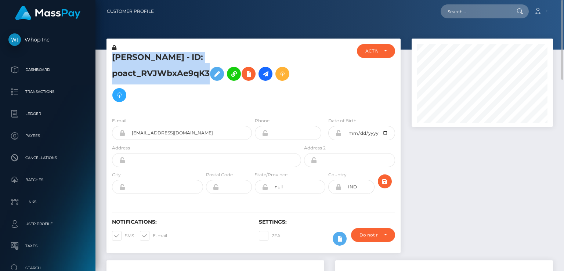
click at [183, 58] on h5 "SALMAN KHAN - ID: poact_RVJWbxAe9qK3" at bounding box center [204, 79] width 185 height 54
copy h5 "SALMAN KHAN - ID: poact_RVJWbxAe9qK3"
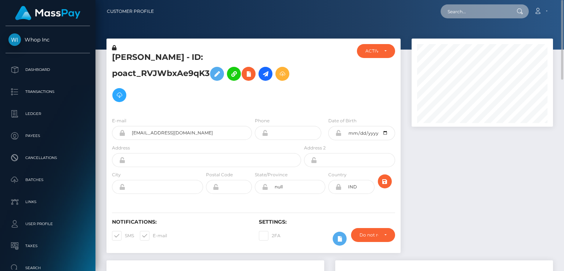
paste input "poact_LdjXTuk3aVkS"
type input "poact_LdjXTuk3aVkS"
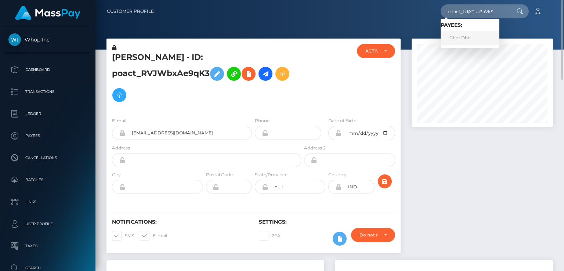
click at [472, 37] on link "Gher Dhd" at bounding box center [470, 38] width 59 height 14
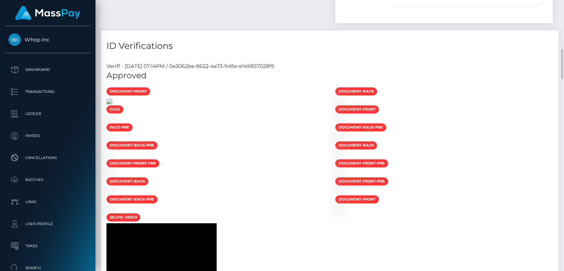
scroll to position [551, 0]
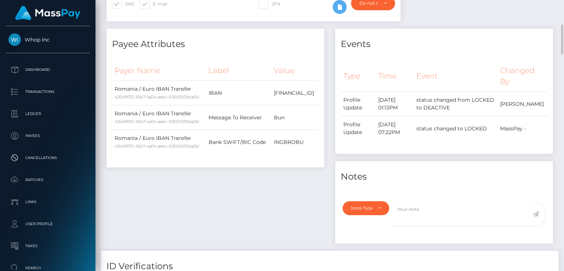
scroll to position [0, 0]
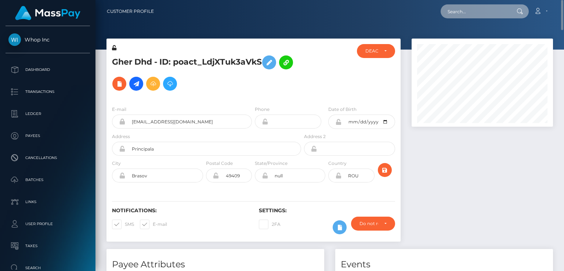
paste input "poact_wd4sjICR2Ckf"
type input "poact_wd4sjICR2Ckf"
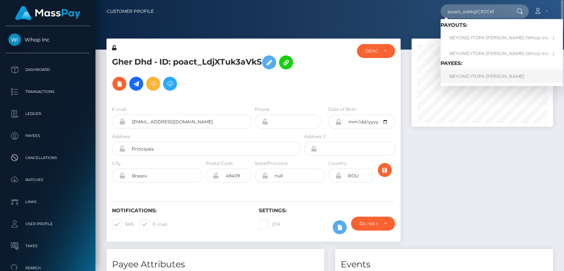
click at [470, 78] on link "BEYOND ITOPA ALONGE" at bounding box center [502, 76] width 122 height 14
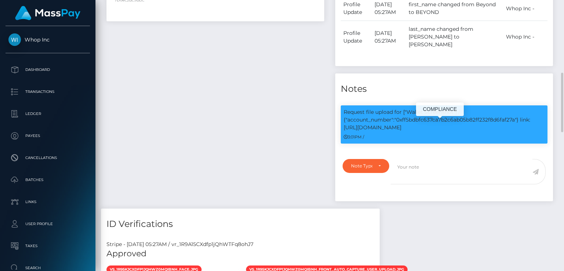
scroll to position [88, 141]
click at [469, 130] on p "Request file upload for ["Wallet Screenshot"] / {"account_number":"0xff5bdbfc63…" at bounding box center [444, 119] width 201 height 23
copy p "0xff5bdbfc637ca7b2c6ab05b82ff232f8d6faf27a"
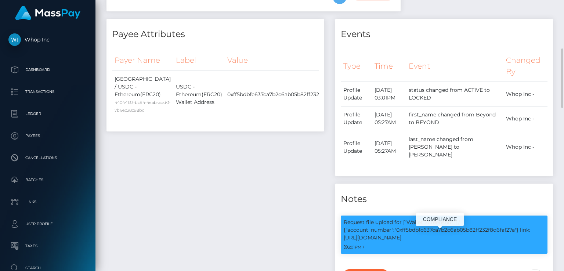
drag, startPoint x: 408, startPoint y: 251, endPoint x: 345, endPoint y: 253, distance: 62.5
click at [345, 242] on p "Request file upload for ["Wallet Screenshot"] / {"account_number":"0xff5bdbfc63…" at bounding box center [444, 230] width 201 height 23
copy p "https://l.maspay.io/kgH5L"
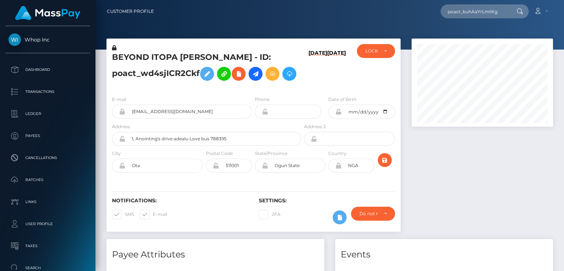
scroll to position [88, 141]
type input "poact_buhAaYrLmtKg"
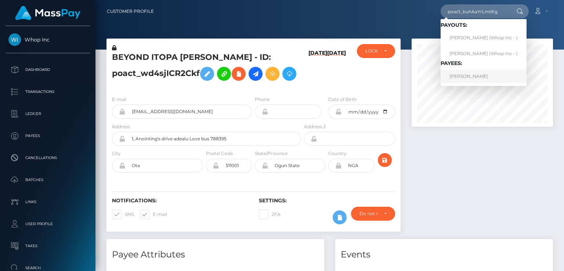
click at [468, 77] on link "[PERSON_NAME]" at bounding box center [484, 76] width 86 height 14
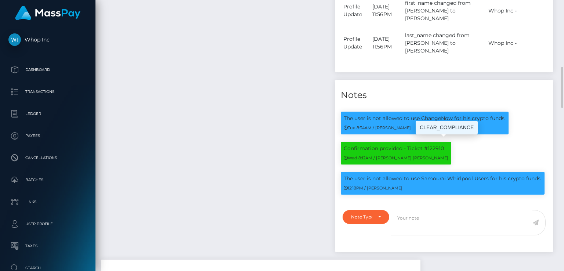
scroll to position [88, 141]
click at [435, 145] on p "Confirmation provided - Ticket #122910" at bounding box center [396, 149] width 105 height 8
copy p "122910"
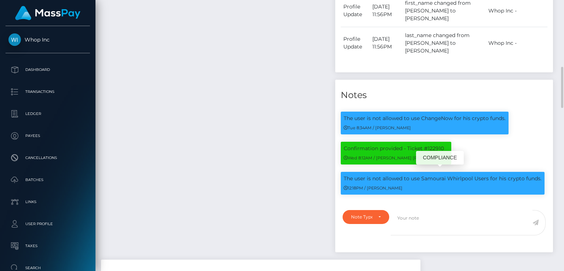
drag, startPoint x: 344, startPoint y: 172, endPoint x: 539, endPoint y: 173, distance: 195.0
click at [539, 175] on p "The user is not allowed to use Samourai Whirlpool Users for his crypto funds." at bounding box center [443, 179] width 198 height 8
copy p "The user is not allowed to use Samourai Whirlpool Users for his crypto funds"
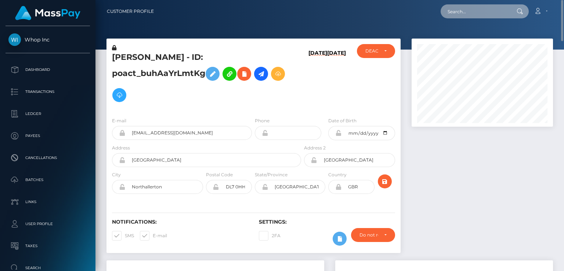
paste input "poact_5c6xx41fYbjB"
type input "poact_5c6xx41fYbjB"
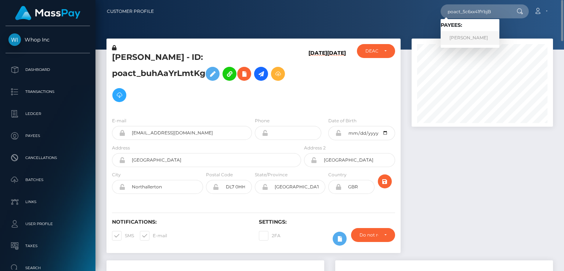
click at [463, 44] on link "Haider Abbas" at bounding box center [470, 38] width 59 height 14
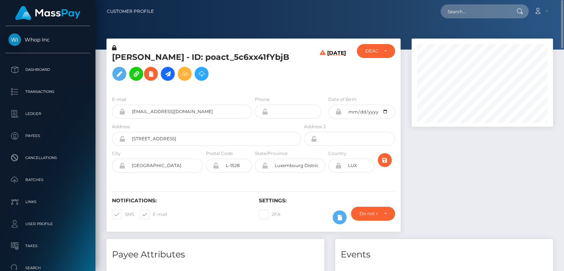
click at [171, 63] on h5 "Haider Abbas - ID: poact_5c6xx41fYbjB" at bounding box center [204, 68] width 185 height 33
copy h5 "Haider Abbas - ID: poact_5c6xx41fYbjB"
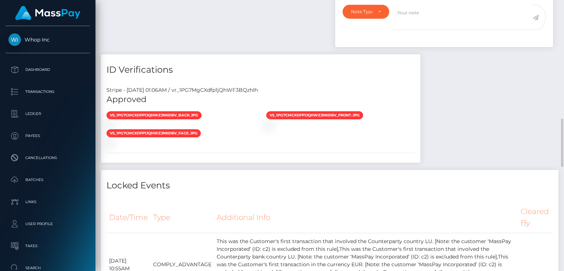
scroll to position [88, 141]
drag, startPoint x: 342, startPoint y: 36, endPoint x: 421, endPoint y: 45, distance: 79.4
copy p "Bank statements for the accounts: LU714080000023476051 and for PK33ASCM00003210…"
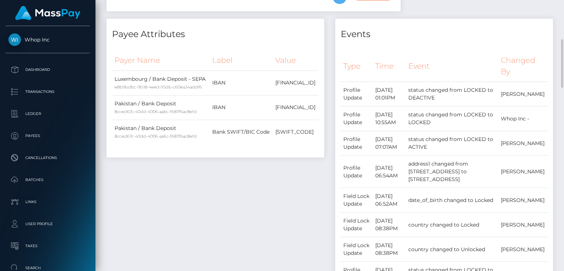
scroll to position [0, 0]
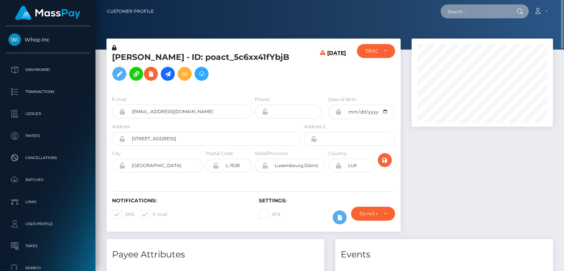
paste input "poact_1Ja8cbL2PQXy"
type input "poact_1Ja8cbL2PQXy"
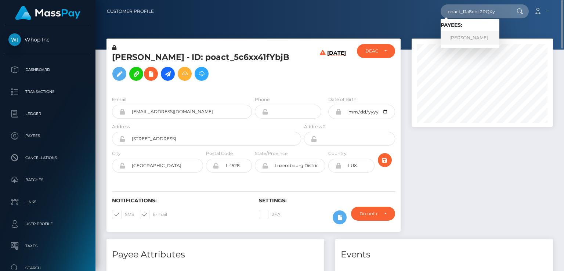
click at [485, 43] on link "MARIA GUADALUPE SALCEDO" at bounding box center [470, 38] width 59 height 14
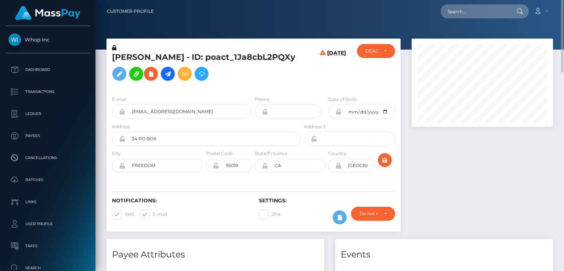
drag, startPoint x: 113, startPoint y: 73, endPoint x: 199, endPoint y: 74, distance: 85.9
click at [199, 74] on h5 "MARIA GUADALUPE SALCEDO - ID: poact_1Ja8cbL2PQXy" at bounding box center [204, 68] width 185 height 33
copy h5 "poact_1Ja8cbL2PQXy"
click at [155, 55] on h5 "MARIA GUADALUPE SALCEDO - ID: poact_1Ja8cbL2PQXy" at bounding box center [204, 68] width 185 height 33
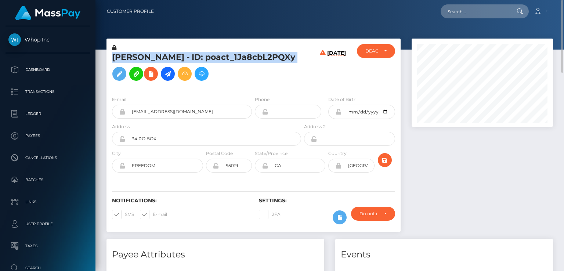
click at [155, 55] on h5 "MARIA GUADALUPE SALCEDO - ID: poact_1Ja8cbL2PQXy" at bounding box center [204, 68] width 185 height 33
copy h5 "MARIA GUADALUPE SALCEDO - ID: poact_1Ja8cbL2PQXy"
click at [155, 77] on icon at bounding box center [151, 73] width 9 height 9
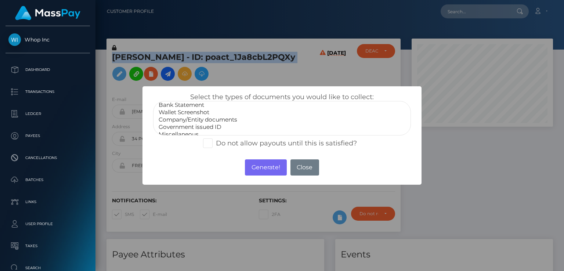
scroll to position [15, 0]
select select "Government issued ID"
click at [216, 120] on option "Government issued ID" at bounding box center [282, 121] width 248 height 7
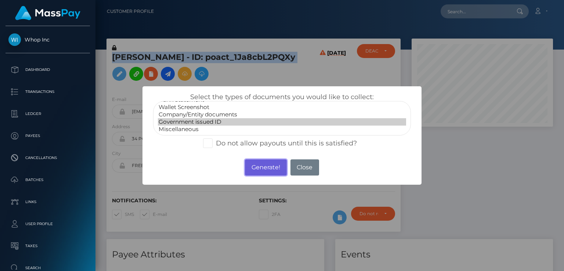
click at [271, 168] on button "Generate!" at bounding box center [266, 167] width 42 height 16
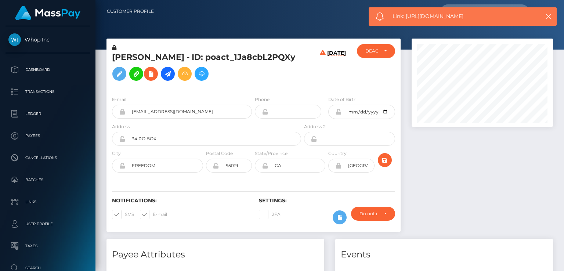
click at [431, 18] on span "Link: https://l.maspay.io/agJcO" at bounding box center [463, 16] width 140 height 8
copy span "Link: https://l.maspay.io/agJcO"
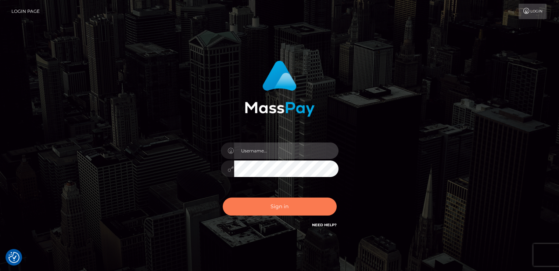
type input "catalinad"
click at [295, 210] on button "Sign in" at bounding box center [280, 207] width 114 height 18
type input "catalinad"
click at [281, 208] on button "Sign in" at bounding box center [280, 207] width 114 height 18
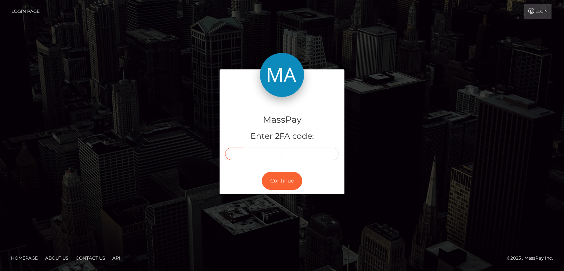
click at [234, 156] on input "text" at bounding box center [234, 154] width 19 height 12
click at [237, 153] on input "text" at bounding box center [234, 154] width 19 height 12
type input "5"
type input "9"
type input "0"
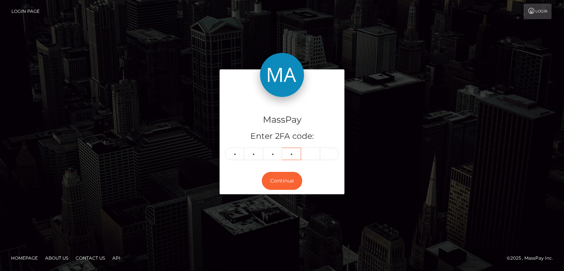
type input "3"
type input "2"
type input "8"
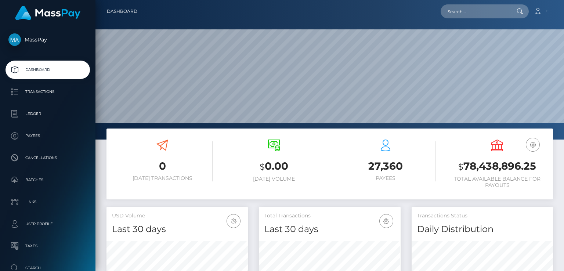
scroll to position [130, 141]
click at [461, 13] on input "text" at bounding box center [475, 11] width 69 height 14
paste input "playfame-1269237067"
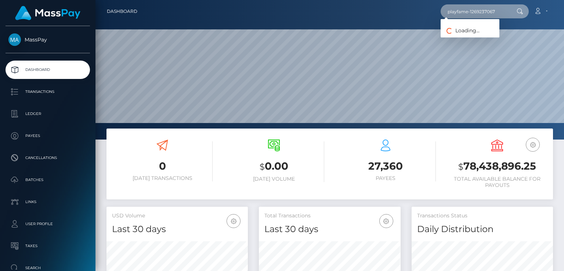
type input "playfame-1269237067"
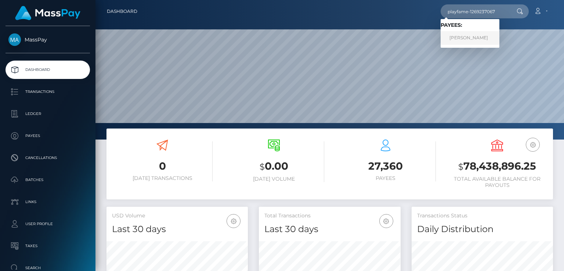
click at [473, 34] on link "DROR HERTZ" at bounding box center [470, 38] width 59 height 14
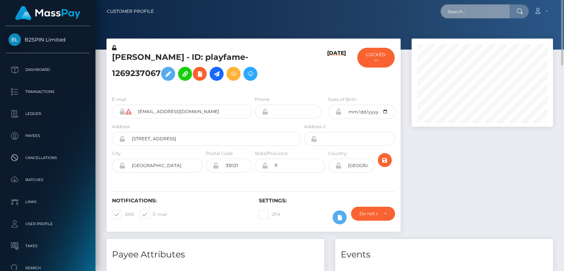
click at [473, 11] on input "text" at bounding box center [475, 11] width 69 height 14
paste input "poact_wd4sjICR2Ckf"
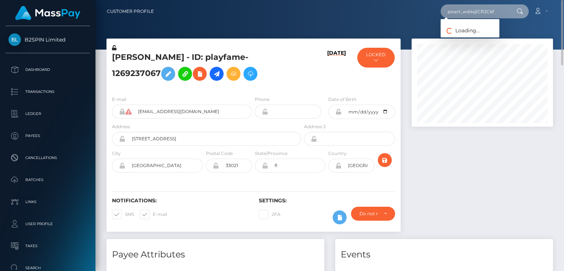
type input "poact_wd4sjICR2Ckf"
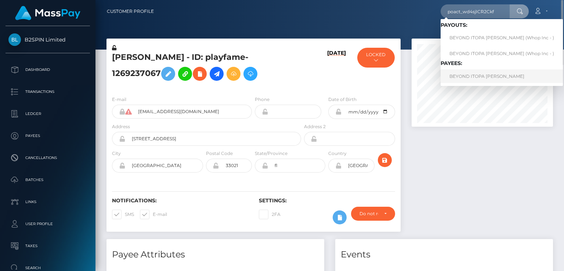
click at [463, 74] on link "BEYOND ITOPA [PERSON_NAME]" at bounding box center [502, 76] width 122 height 14
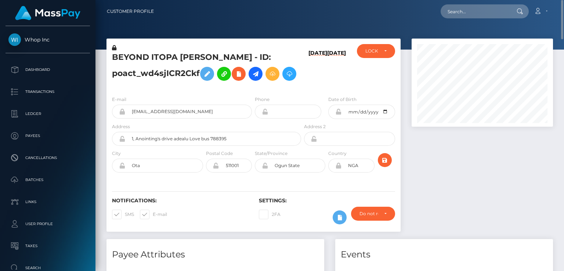
click at [178, 58] on h5 "BEYOND ITOPA [PERSON_NAME] - ID: poact_wd4sjICR2Ckf" at bounding box center [204, 68] width 185 height 33
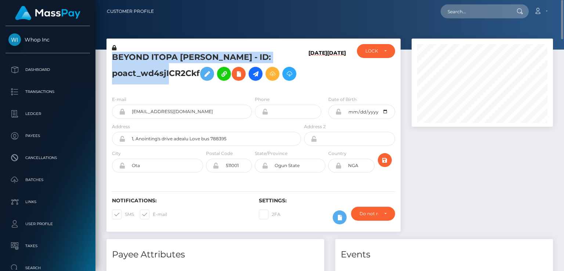
click at [178, 58] on h5 "BEYOND ITOPA [PERSON_NAME] - ID: poact_wd4sjICR2Ckf" at bounding box center [204, 68] width 185 height 33
copy h5 "BEYOND ITOPA [PERSON_NAME] - ID: poact_wd4sjICR2Ckf"
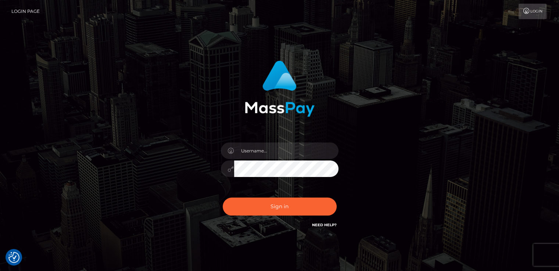
checkbox input "true"
